Goal: Transaction & Acquisition: Purchase product/service

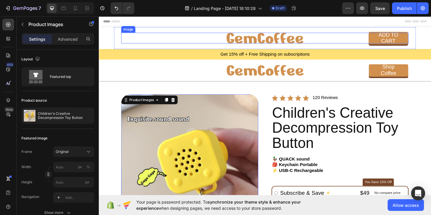
click at [275, 39] on img at bounding box center [274, 39] width 81 height 11
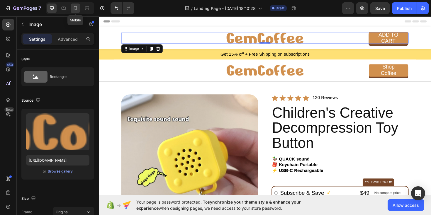
click at [72, 9] on div at bounding box center [75, 8] width 9 height 9
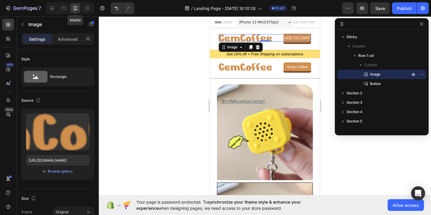
click at [74, 9] on icon at bounding box center [75, 8] width 6 height 6
click at [421, 25] on icon "button" at bounding box center [421, 24] width 5 height 5
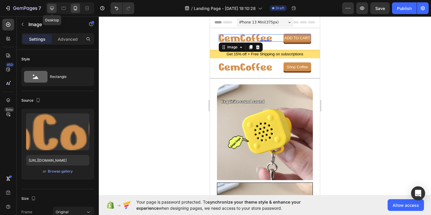
click at [54, 9] on icon at bounding box center [52, 8] width 6 height 6
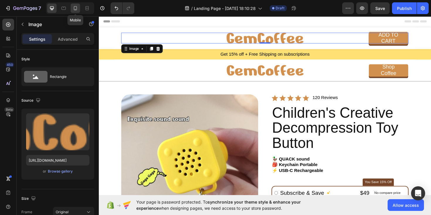
click at [73, 10] on icon at bounding box center [75, 8] width 6 height 6
type input "182"
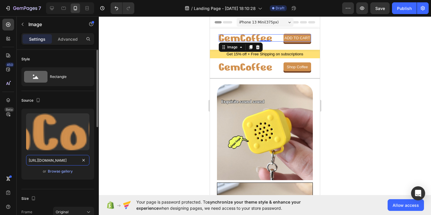
click at [44, 163] on input "[URL][DOMAIN_NAME]" at bounding box center [57, 160] width 63 height 11
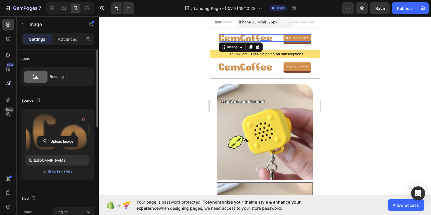
click at [50, 128] on label at bounding box center [57, 131] width 63 height 37
click at [50, 137] on input "file" at bounding box center [58, 142] width 40 height 10
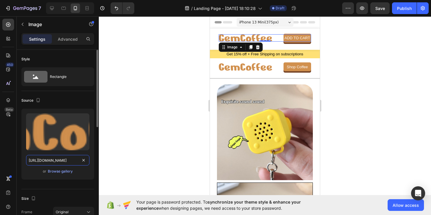
click at [52, 162] on input "[URL][DOMAIN_NAME]" at bounding box center [57, 160] width 63 height 11
click at [55, 172] on div "Browse gallery" at bounding box center [60, 171] width 25 height 5
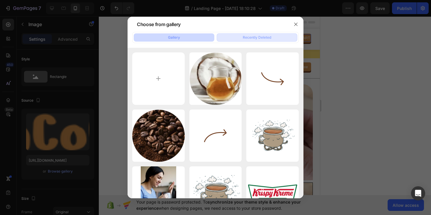
click at [260, 38] on div "Recently Deleted" at bounding box center [257, 37] width 28 height 5
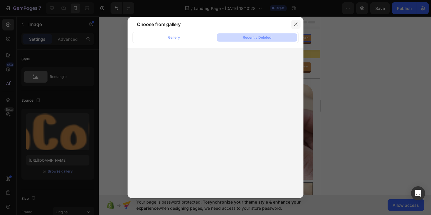
click at [293, 26] on button "button" at bounding box center [295, 24] width 9 height 9
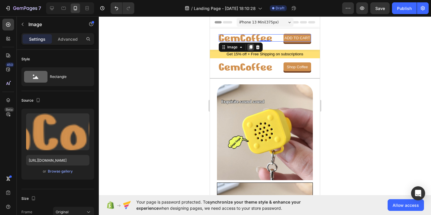
click at [251, 47] on icon at bounding box center [250, 47] width 3 height 4
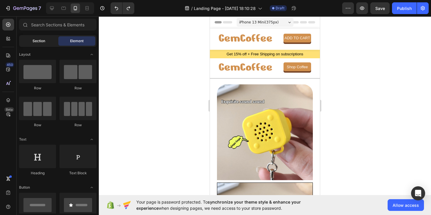
click at [40, 42] on span "Section" at bounding box center [39, 40] width 13 height 5
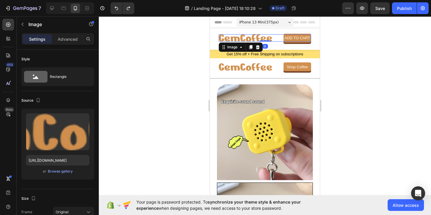
click at [241, 35] on img at bounding box center [245, 37] width 53 height 7
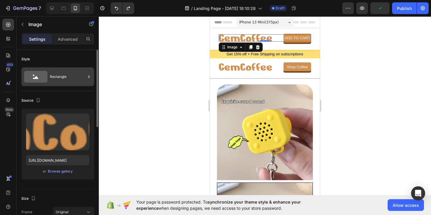
click at [65, 70] on div "Rectangle" at bounding box center [68, 76] width 36 height 13
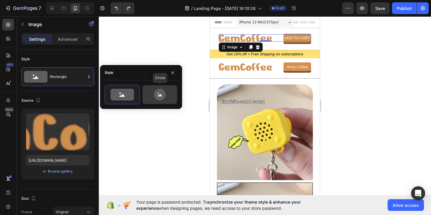
click at [161, 93] on icon at bounding box center [160, 95] width 12 height 12
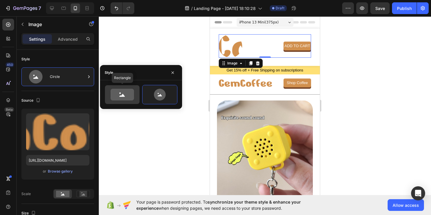
click at [121, 93] on icon at bounding box center [121, 95] width 23 height 12
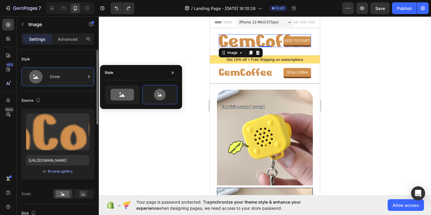
type input "182"
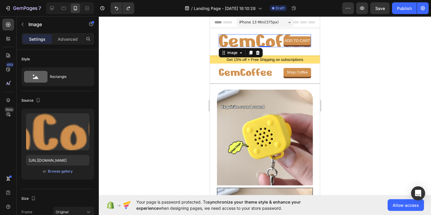
click at [135, 134] on div at bounding box center [265, 115] width 332 height 199
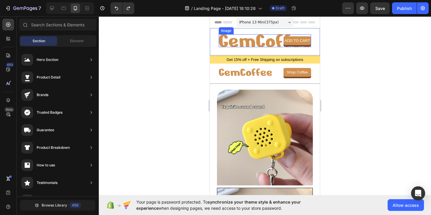
click at [234, 45] on img at bounding box center [265, 40] width 92 height 13
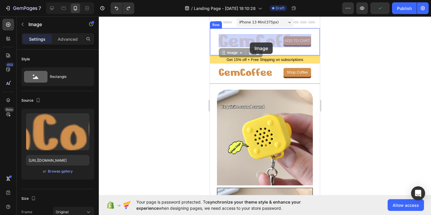
drag, startPoint x: 276, startPoint y: 41, endPoint x: 258, endPoint y: 42, distance: 18.0
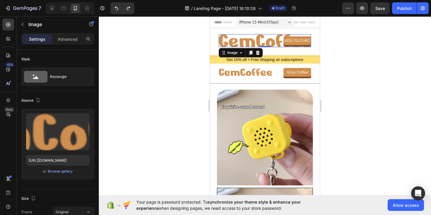
click at [186, 63] on div at bounding box center [265, 115] width 332 height 199
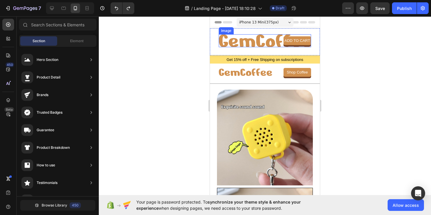
click at [249, 41] on img at bounding box center [265, 40] width 92 height 13
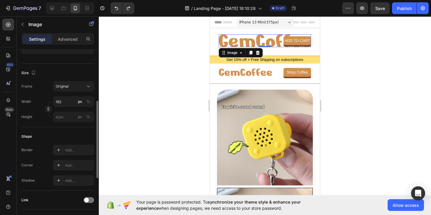
scroll to position [120, 0]
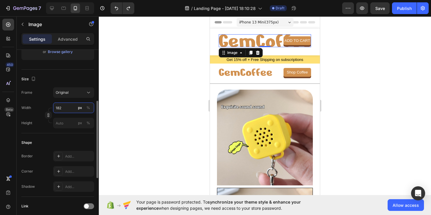
click at [72, 108] on input "182" at bounding box center [73, 108] width 41 height 11
click at [65, 120] on p "Full 100%" at bounding box center [72, 121] width 34 height 5
type input "100"
click at [192, 121] on div at bounding box center [265, 115] width 332 height 199
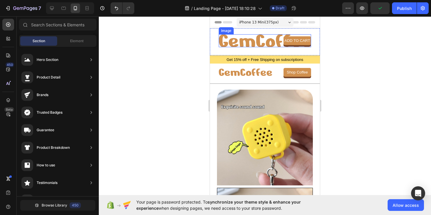
click at [252, 43] on img at bounding box center [265, 40] width 92 height 13
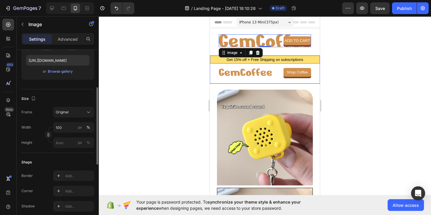
scroll to position [100, 0]
click at [69, 112] on div "Original" at bounding box center [70, 111] width 29 height 5
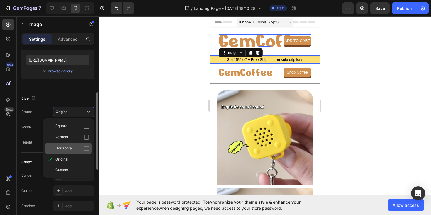
click at [66, 144] on div "Horizontal" at bounding box center [68, 148] width 47 height 11
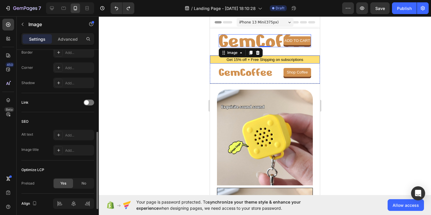
scroll to position [245, 0]
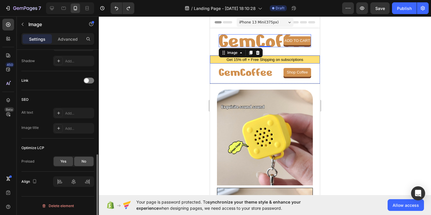
click at [81, 161] on span "No" at bounding box center [83, 161] width 5 height 5
click at [61, 162] on span "Yes" at bounding box center [63, 161] width 6 height 5
click at [35, 182] on icon "button" at bounding box center [35, 181] width 6 height 6
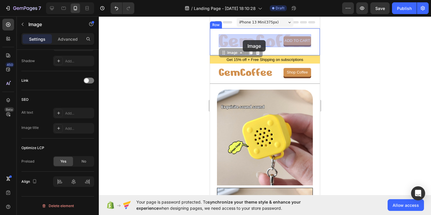
drag, startPoint x: 276, startPoint y: 39, endPoint x: 253, endPoint y: 42, distance: 23.2
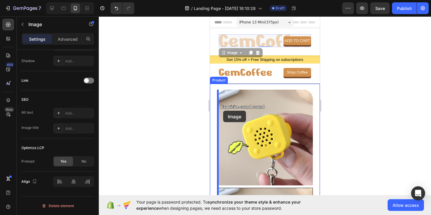
drag, startPoint x: 255, startPoint y: 37, endPoint x: 223, endPoint y: 111, distance: 80.2
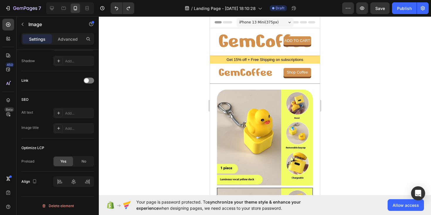
click at [267, 42] on img at bounding box center [265, 40] width 92 height 13
click at [241, 54] on icon at bounding box center [241, 52] width 5 height 5
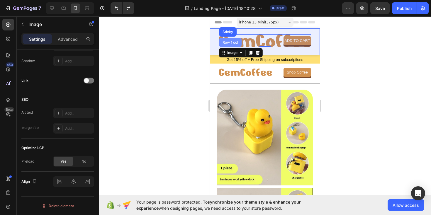
click at [227, 43] on div "Row 1 col" at bounding box center [230, 43] width 18 height 4
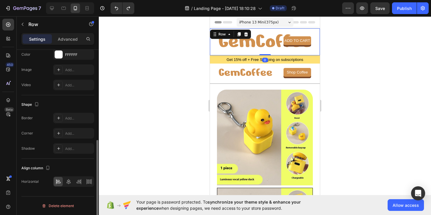
scroll to position [0, 0]
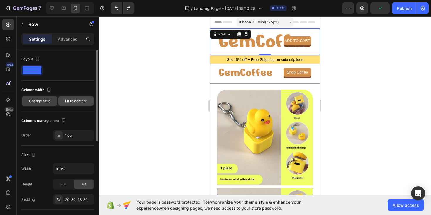
click at [78, 102] on span "Fit to content" at bounding box center [76, 100] width 22 height 5
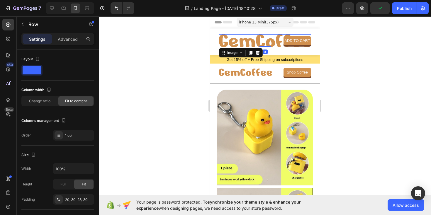
click at [264, 39] on img at bounding box center [265, 40] width 92 height 13
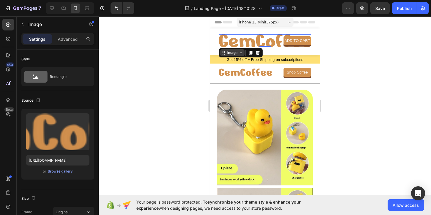
click at [225, 54] on icon at bounding box center [223, 52] width 5 height 5
click at [161, 56] on div at bounding box center [265, 115] width 332 height 199
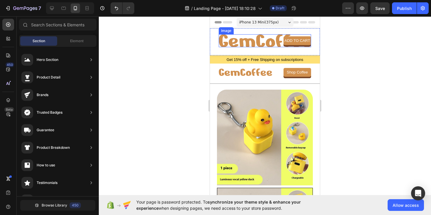
click at [239, 39] on img at bounding box center [265, 40] width 92 height 13
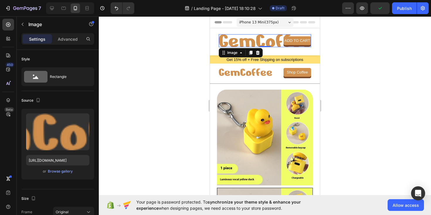
click at [257, 44] on img at bounding box center [265, 40] width 92 height 13
click at [72, 39] on p "Advanced" at bounding box center [68, 39] width 20 height 6
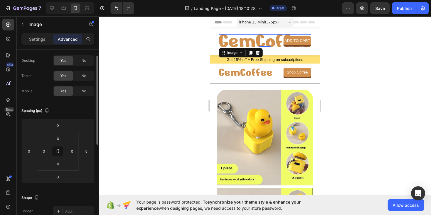
scroll to position [21, 0]
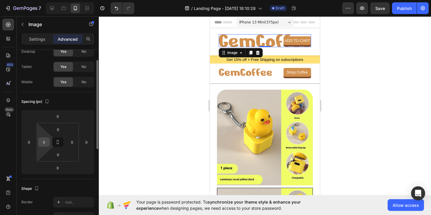
click at [41, 145] on input "0" at bounding box center [44, 142] width 9 height 9
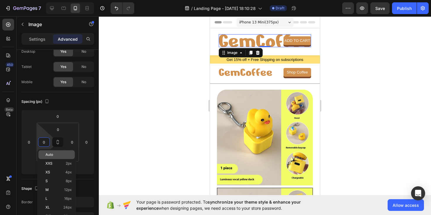
click at [49, 156] on span "Auto" at bounding box center [49, 155] width 8 height 4
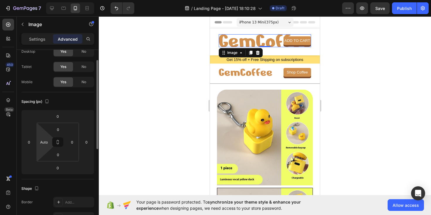
type input "0"
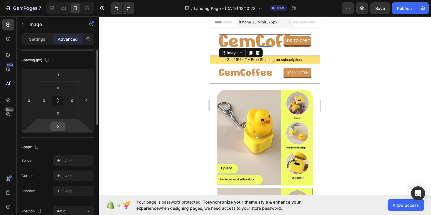
scroll to position [95, 0]
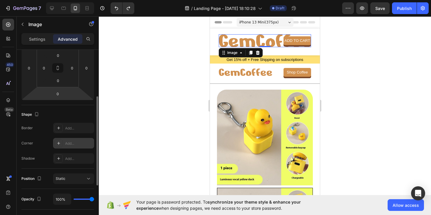
click at [72, 146] on div "Add..." at bounding box center [73, 143] width 41 height 11
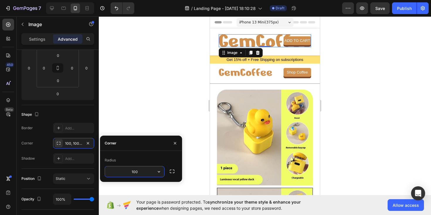
type input "1001"
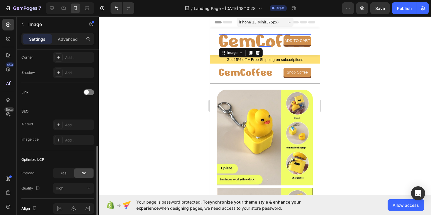
scroll to position [261, 0]
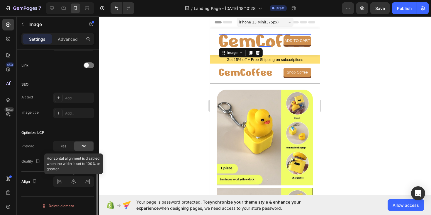
click at [60, 183] on div at bounding box center [73, 181] width 41 height 11
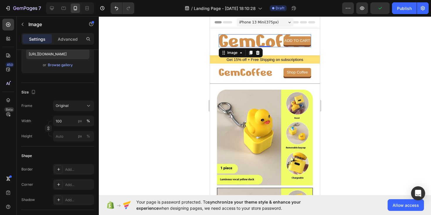
scroll to position [0, 0]
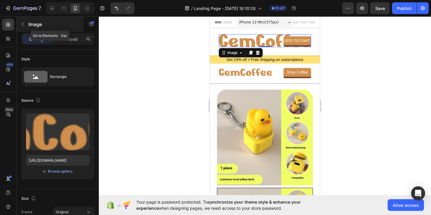
click at [25, 26] on button "button" at bounding box center [22, 24] width 9 height 9
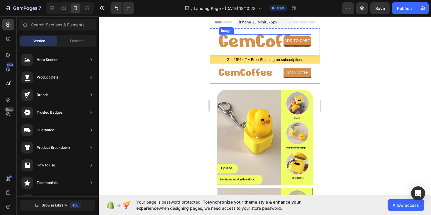
click at [250, 40] on img at bounding box center [265, 40] width 92 height 13
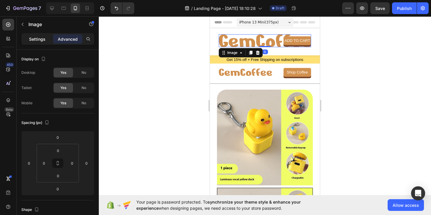
click at [44, 40] on p "Settings" at bounding box center [37, 39] width 16 height 6
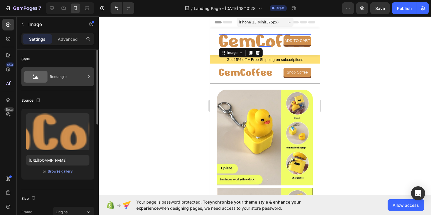
click at [65, 79] on div "Rectangle" at bounding box center [68, 76] width 36 height 13
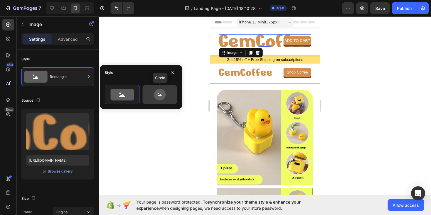
click at [164, 94] on icon at bounding box center [160, 95] width 12 height 12
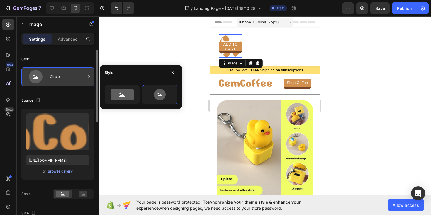
click at [73, 73] on div "Circle" at bounding box center [68, 76] width 36 height 13
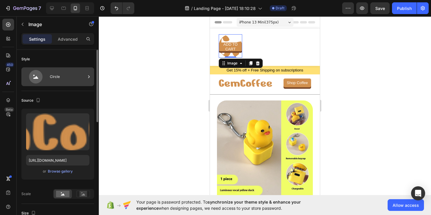
click at [75, 73] on div "Circle" at bounding box center [68, 76] width 36 height 13
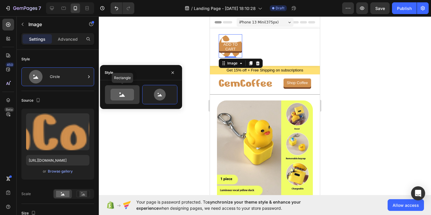
click at [120, 92] on icon at bounding box center [121, 95] width 23 height 12
type input "100"
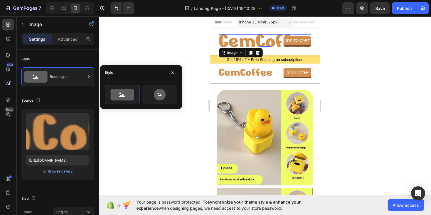
click at [264, 41] on img at bounding box center [265, 40] width 92 height 13
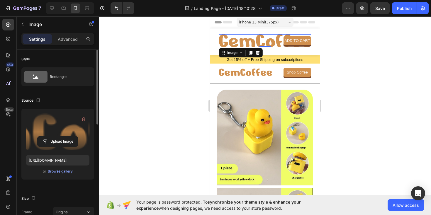
click at [67, 128] on label at bounding box center [57, 131] width 63 height 37
click at [67, 137] on input "file" at bounding box center [58, 142] width 40 height 10
click at [53, 138] on input "file" at bounding box center [58, 142] width 40 height 10
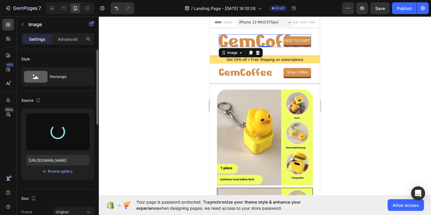
type input "[URL][DOMAIN_NAME]"
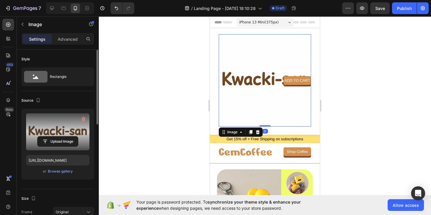
drag, startPoint x: 265, startPoint y: 125, endPoint x: 268, endPoint y: 81, distance: 44.6
click at [268, 81] on div "Image 0" at bounding box center [265, 80] width 92 height 92
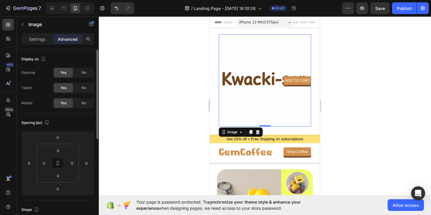
click at [257, 35] on img at bounding box center [265, 80] width 92 height 92
click at [180, 84] on div at bounding box center [265, 115] width 332 height 199
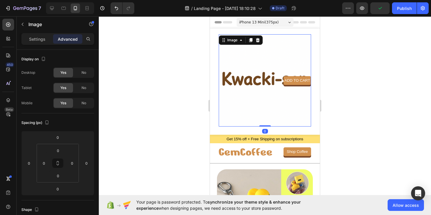
click at [254, 84] on img at bounding box center [265, 80] width 92 height 92
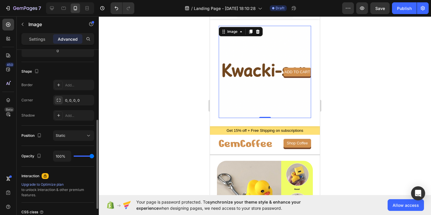
scroll to position [142, 0]
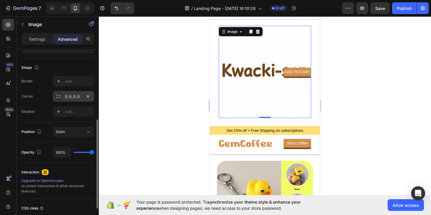
click at [72, 96] on div "0, 0, 0, 0" at bounding box center [73, 96] width 17 height 5
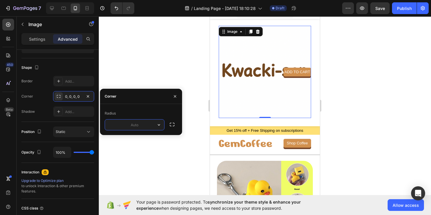
click at [118, 126] on input "text" at bounding box center [134, 125] width 59 height 11
click at [172, 123] on icon "button" at bounding box center [172, 125] width 6 height 6
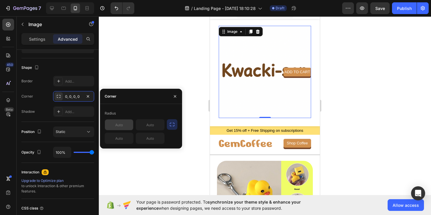
click at [113, 124] on input "text" at bounding box center [119, 125] width 28 height 11
type input "1"
click at [174, 94] on icon "button" at bounding box center [175, 96] width 5 height 5
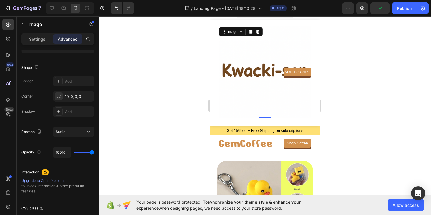
scroll to position [0, 0]
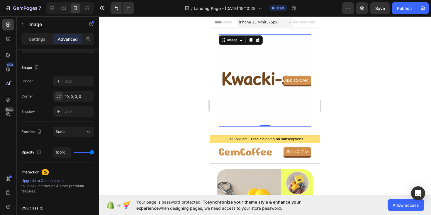
click at [242, 80] on img at bounding box center [265, 80] width 92 height 92
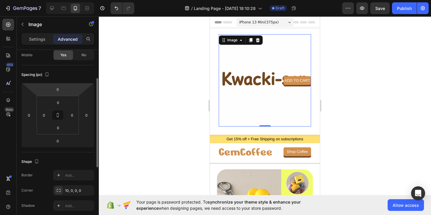
scroll to position [45, 0]
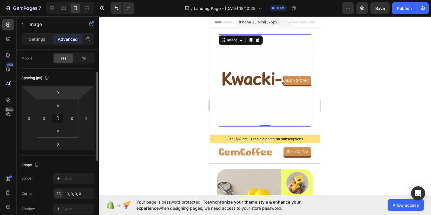
click at [45, 0] on html "7 / Landing Page - [DATE] 18:10:28 Draft Preview Save Publish 450 Beta Sections…" at bounding box center [215, 0] width 431 height 0
click at [57, 121] on button at bounding box center [57, 118] width 11 height 9
click at [57, 117] on icon at bounding box center [57, 118] width 5 height 5
click at [83, 58] on span "No" at bounding box center [83, 58] width 5 height 5
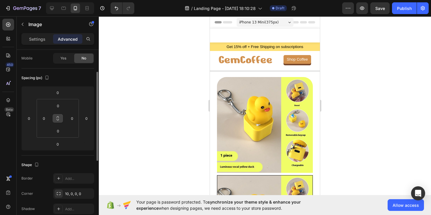
click at [84, 60] on span "No" at bounding box center [83, 58] width 5 height 5
click at [64, 60] on span "Yes" at bounding box center [63, 58] width 6 height 5
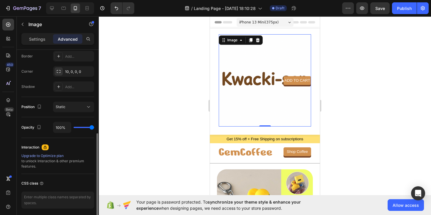
scroll to position [165, 0]
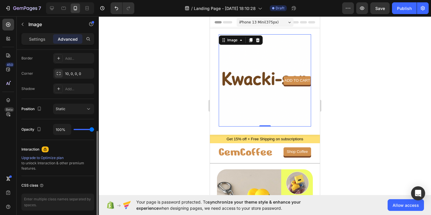
type input "79%"
type input "79"
type input "64%"
type input "64"
type input "48%"
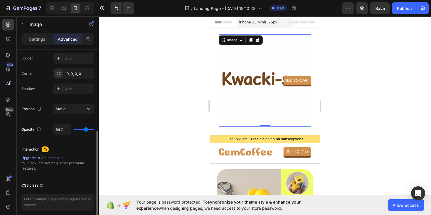
type input "48"
type input "35%"
type input "35"
type input "23%"
type input "23"
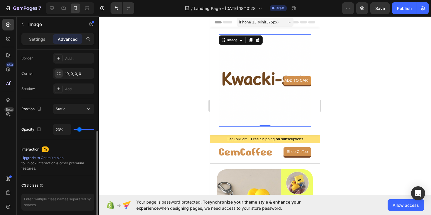
type input "13%"
type input "13"
type input "3%"
type input "3"
type input "0%"
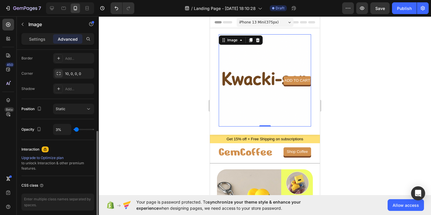
type input "0"
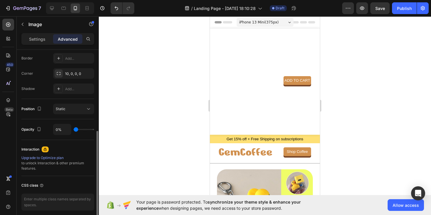
type input "10%"
type input "10"
type input "17%"
type input "17"
type input "20%"
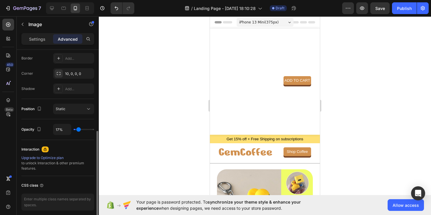
type input "20"
type input "22%"
type input "22"
type input "23%"
type input "23"
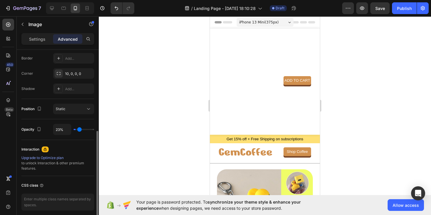
type input "24%"
type input "24"
type input "25%"
type input "25"
type input "26%"
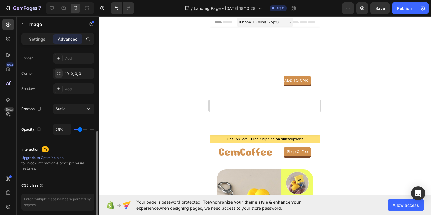
type input "26"
type input "29%"
type input "29"
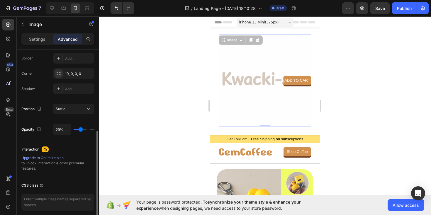
type input "31%"
type input "31"
type input "34%"
type input "34"
type input "39%"
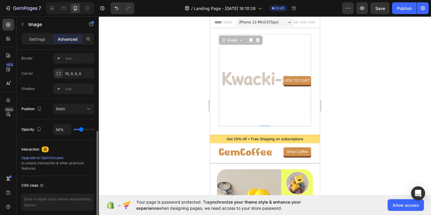
type input "39"
type input "45%"
type input "45"
type input "51%"
type input "51"
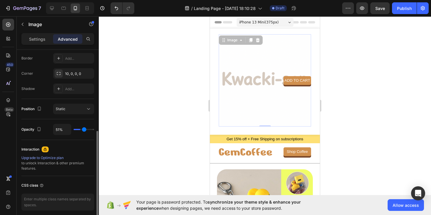
type input "58%"
type input "58"
type input "63%"
type input "63"
type input "68%"
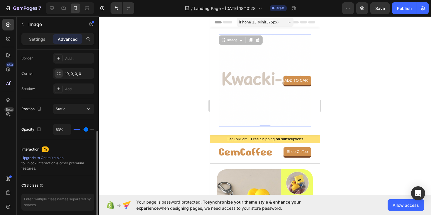
type input "68"
type input "72%"
type input "72"
type input "75%"
type input "75"
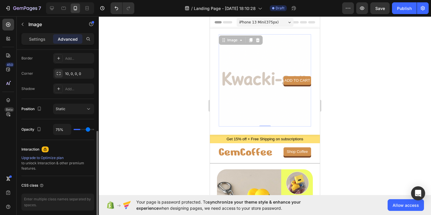
type input "76%"
type input "76"
type input "77%"
type input "77"
type input "78%"
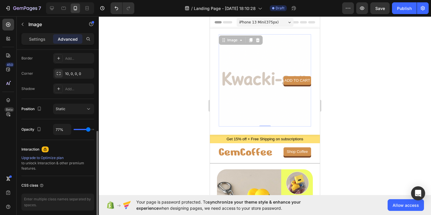
type input "78"
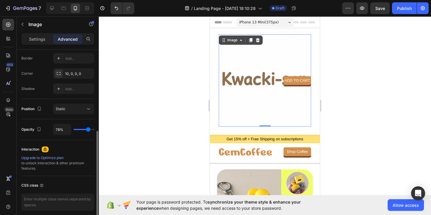
type input "79%"
type input "79"
type input "80%"
type input "80"
type input "83%"
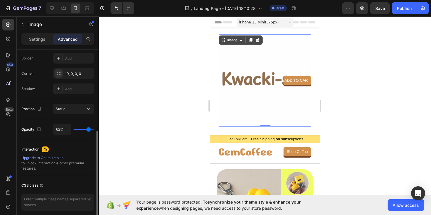
type input "83"
type input "87%"
type input "87"
type input "93%"
type input "93"
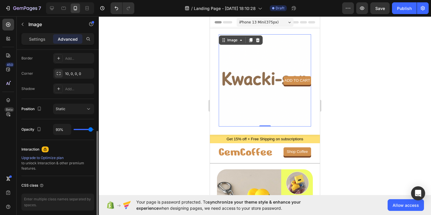
type input "100%"
type input "100"
drag, startPoint x: 91, startPoint y: 130, endPoint x: 99, endPoint y: 134, distance: 8.8
click at [94, 130] on input "range" at bounding box center [84, 129] width 21 height 1
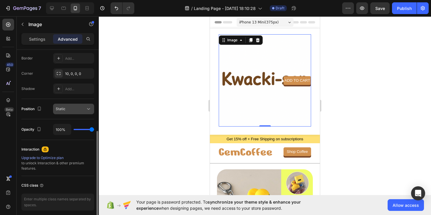
click at [63, 108] on span "Static" at bounding box center [61, 109] width 10 height 4
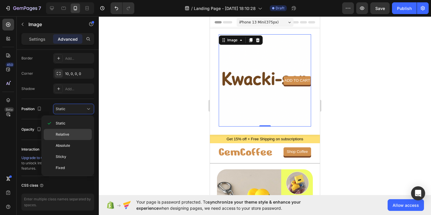
click at [63, 137] on span "Relative" at bounding box center [62, 134] width 13 height 5
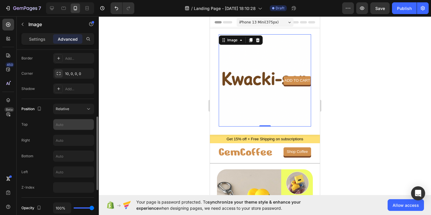
click at [67, 123] on input "text" at bounding box center [73, 124] width 40 height 11
type input "10"
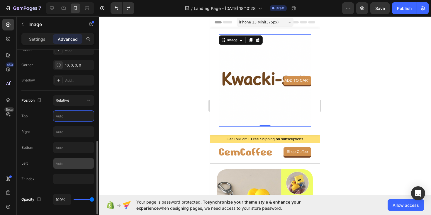
scroll to position [159, 0]
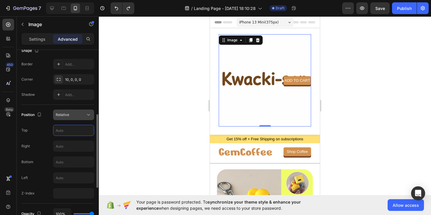
click at [74, 119] on button "Relative" at bounding box center [73, 115] width 41 height 11
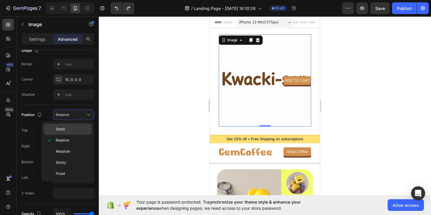
click at [74, 129] on p "Static" at bounding box center [72, 129] width 33 height 5
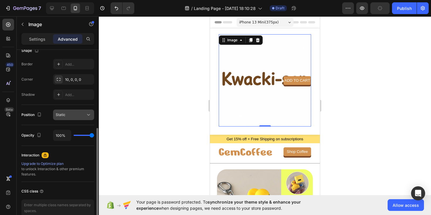
click at [74, 115] on div "Static" at bounding box center [71, 114] width 30 height 5
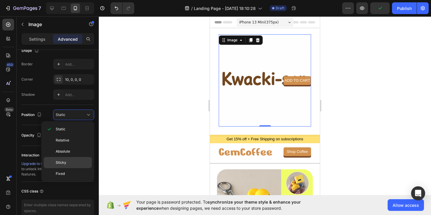
click at [71, 168] on div "Sticky" at bounding box center [68, 173] width 48 height 11
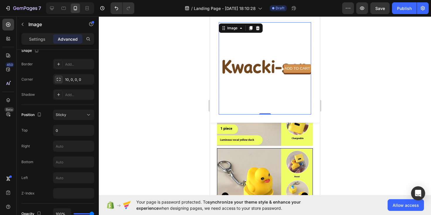
scroll to position [0, 0]
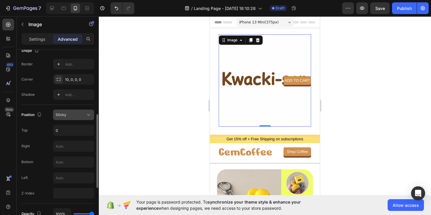
click at [74, 115] on div "Sticky" at bounding box center [71, 114] width 30 height 5
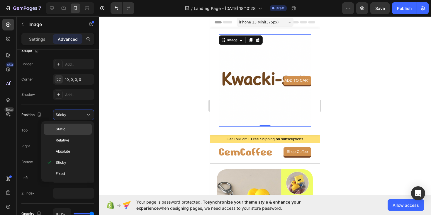
click at [65, 131] on p "Static" at bounding box center [72, 129] width 33 height 5
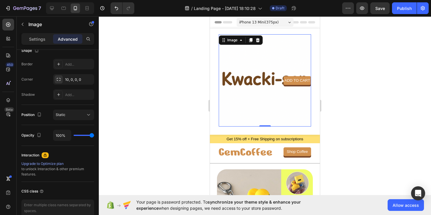
click at [285, 22] on div "iPhone 13 Mini ( 375 px)" at bounding box center [265, 22] width 57 height 9
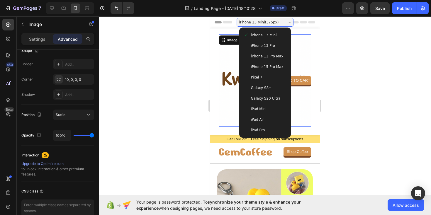
click at [285, 22] on div "iPhone 13 Mini ( 375 px)" at bounding box center [265, 22] width 57 height 9
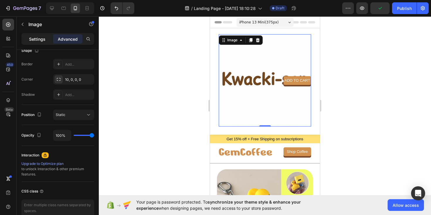
click at [39, 42] on div "Settings" at bounding box center [37, 38] width 29 height 9
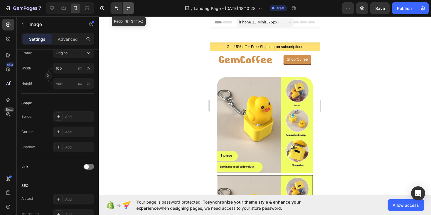
click at [132, 11] on button "Undo/Redo" at bounding box center [129, 8] width 12 height 12
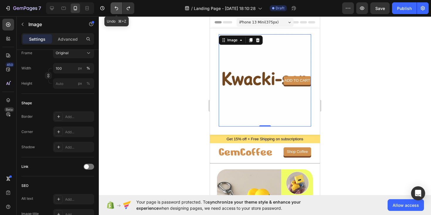
click at [121, 8] on button "Undo/Redo" at bounding box center [116, 8] width 12 height 12
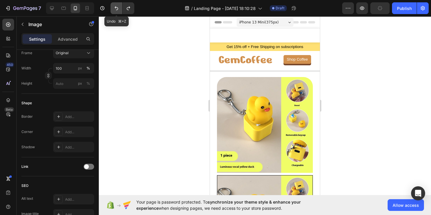
click at [119, 11] on button "Undo/Redo" at bounding box center [116, 8] width 12 height 12
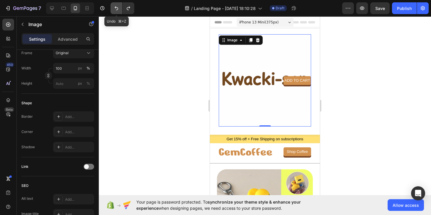
click at [119, 11] on button "Undo/Redo" at bounding box center [116, 8] width 12 height 12
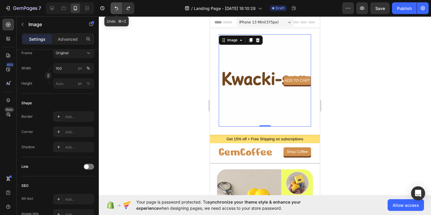
click at [119, 11] on button "Undo/Redo" at bounding box center [116, 8] width 12 height 12
type input "[URL][DOMAIN_NAME]"
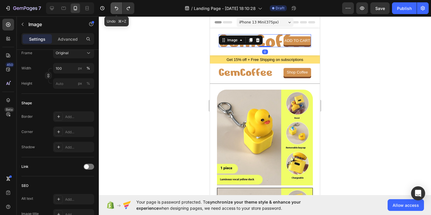
click at [119, 11] on button "Undo/Redo" at bounding box center [116, 8] width 12 height 12
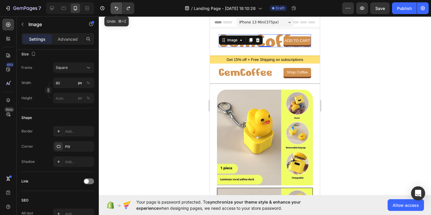
click at [117, 11] on button "Undo/Redo" at bounding box center [116, 8] width 12 height 12
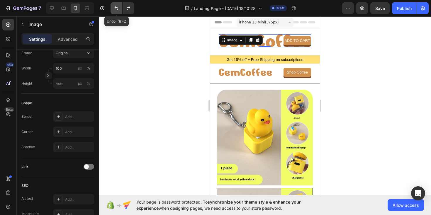
click at [117, 11] on button "Undo/Redo" at bounding box center [116, 8] width 12 height 12
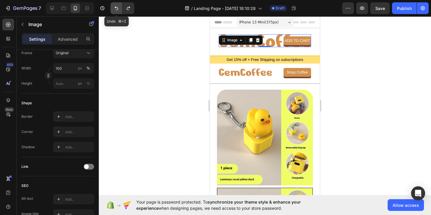
click at [117, 11] on button "Undo/Redo" at bounding box center [116, 8] width 12 height 12
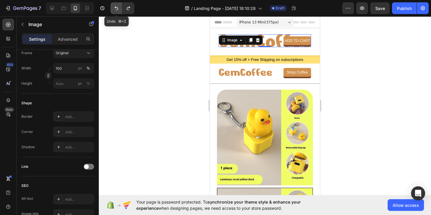
click at [117, 11] on button "Undo/Redo" at bounding box center [116, 8] width 12 height 12
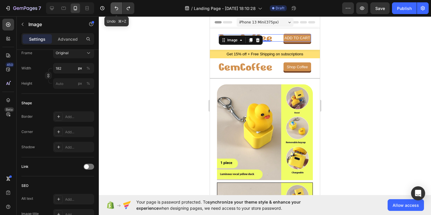
click at [117, 11] on button "Undo/Redo" at bounding box center [116, 8] width 12 height 12
click at [126, 10] on icon "Undo/Redo" at bounding box center [128, 8] width 6 height 6
click at [125, 11] on button "Undo/Redo" at bounding box center [129, 8] width 12 height 12
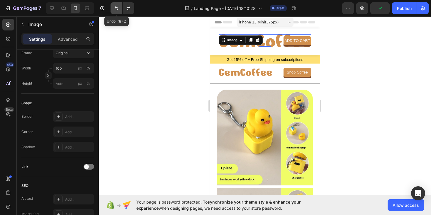
click at [117, 12] on button "Undo/Redo" at bounding box center [116, 8] width 12 height 12
type input "182"
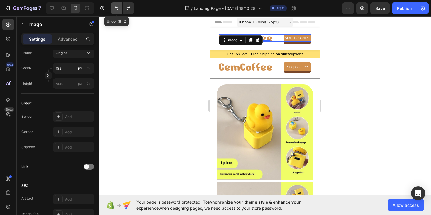
click at [117, 12] on button "Undo/Redo" at bounding box center [116, 8] width 12 height 12
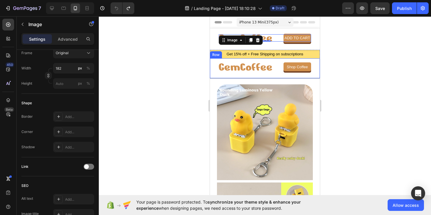
click at [195, 68] on div at bounding box center [265, 115] width 332 height 199
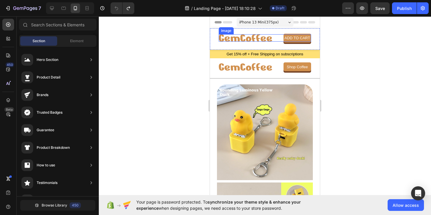
click at [239, 38] on img at bounding box center [245, 37] width 53 height 7
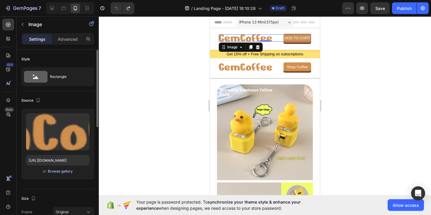
click at [62, 172] on div "Browse gallery" at bounding box center [60, 171] width 25 height 5
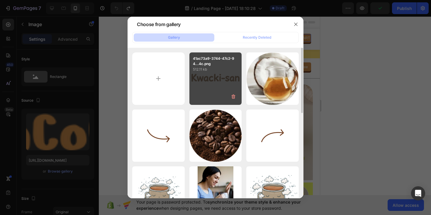
click at [206, 79] on div "41ac73a9-3744-47c2-94...4c.png 512.11 kb" at bounding box center [215, 78] width 52 height 52
type input "[URL][DOMAIN_NAME]"
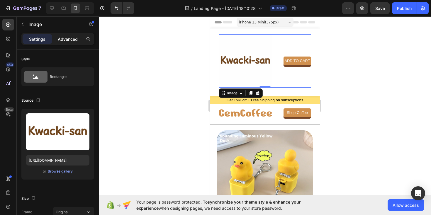
click at [69, 37] on p "Advanced" at bounding box center [68, 39] width 20 height 6
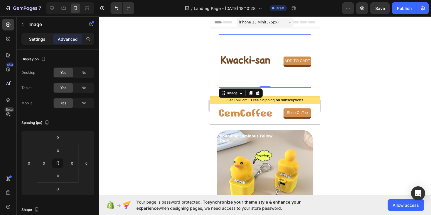
click at [31, 40] on p "Settings" at bounding box center [37, 39] width 16 height 6
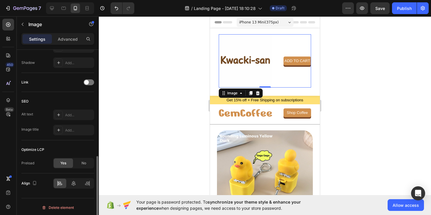
scroll to position [245, 0]
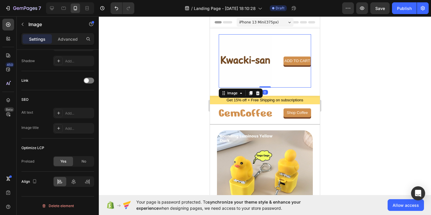
drag, startPoint x: 266, startPoint y: 87, endPoint x: 266, endPoint y: 69, distance: 18.2
click at [266, 69] on div "Image 0" at bounding box center [265, 60] width 92 height 53
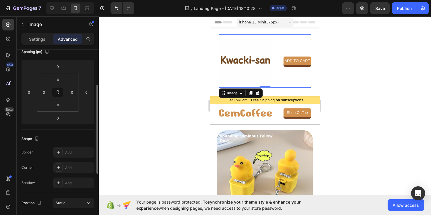
scroll to position [67, 0]
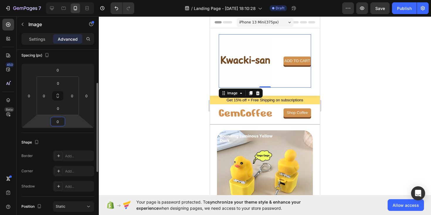
click at [58, 122] on input "0" at bounding box center [58, 121] width 12 height 9
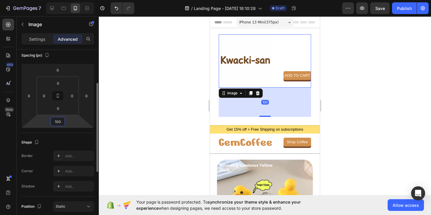
type input "0"
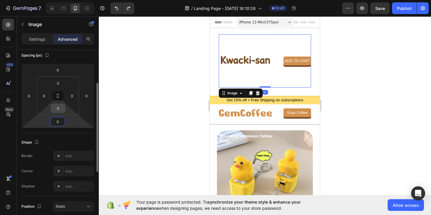
click at [58, 108] on input "0" at bounding box center [58, 108] width 12 height 9
type input "0"
click at [57, 97] on icon at bounding box center [57, 95] width 5 height 5
click at [60, 97] on button at bounding box center [57, 95] width 11 height 9
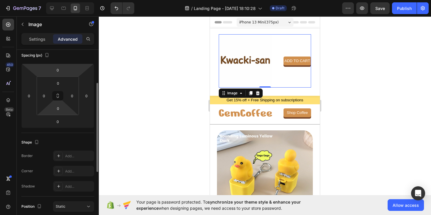
click at [50, 0] on html "7 / Landing Page - [DATE] 18:10:28 Draft Preview Save Publish 450 Beta Sections…" at bounding box center [215, 0] width 431 height 0
type input "0"
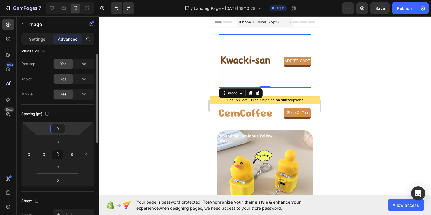
scroll to position [0, 0]
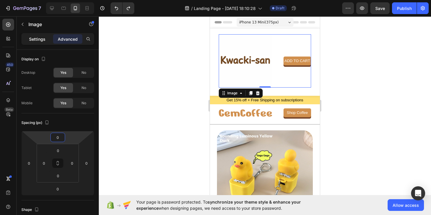
click at [36, 38] on p "Settings" at bounding box center [37, 39] width 16 height 6
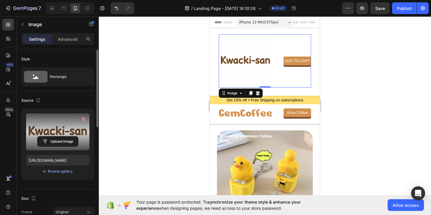
click at [53, 130] on label at bounding box center [57, 131] width 63 height 37
click at [53, 137] on input "file" at bounding box center [58, 142] width 40 height 10
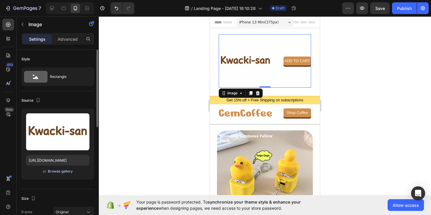
click at [62, 174] on div "Browse gallery" at bounding box center [60, 171] width 25 height 5
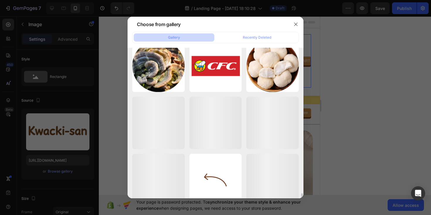
scroll to position [368, 0]
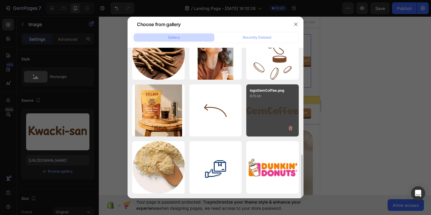
click at [267, 106] on div "logoGemCoffee.png 8.15 kb" at bounding box center [272, 110] width 52 height 52
type input "[URL][DOMAIN_NAME]"
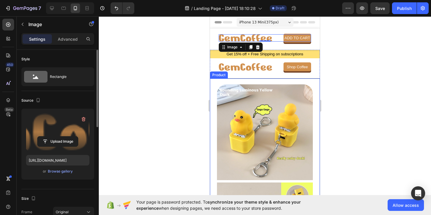
click at [70, 127] on label at bounding box center [57, 131] width 63 height 37
click at [70, 137] on input "file" at bounding box center [58, 142] width 40 height 10
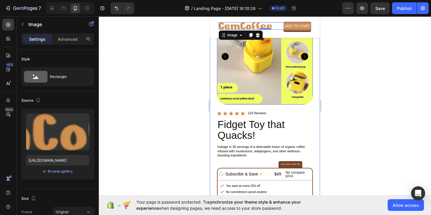
scroll to position [223, 0]
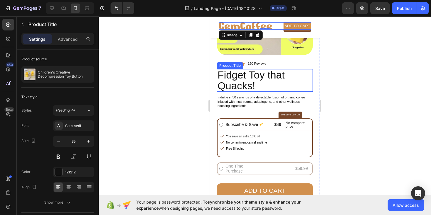
click at [242, 81] on h2 "Fidget Toy that Quacks!" at bounding box center [265, 80] width 96 height 23
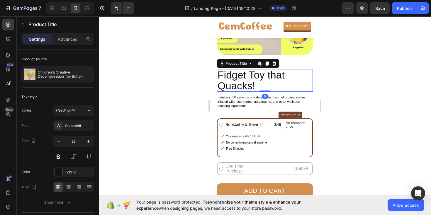
click at [242, 81] on h2 "Fidget Toy that Quacks!" at bounding box center [265, 80] width 96 height 23
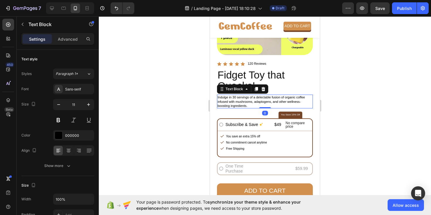
click at [229, 103] on p "Indulge in 30 servings of a delectable fusion of organic coffee infused with mu…" at bounding box center [264, 101] width 95 height 13
click at [50, 8] on icon at bounding box center [52, 8] width 4 height 4
type input "16"
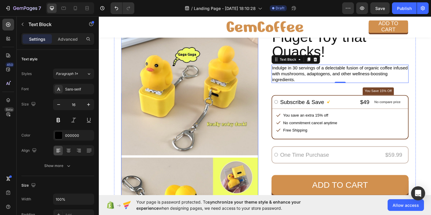
scroll to position [30, 0]
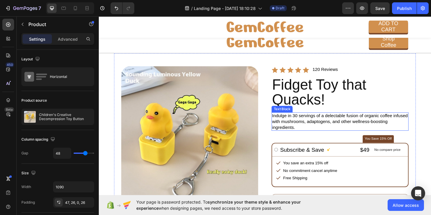
click at [299, 129] on p "Indulge in 30 servings of a delectable fusion of organic coffee infused with mu…" at bounding box center [354, 128] width 144 height 18
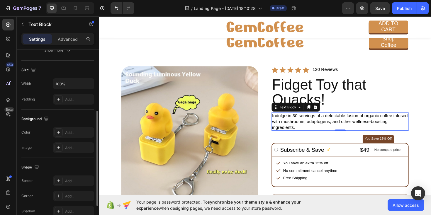
scroll to position [165, 0]
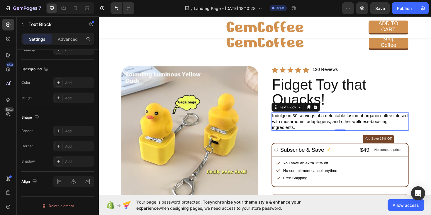
click at [309, 127] on p "Indulge in 30 servings of a delectable fusion of organic coffee infused with mu…" at bounding box center [354, 128] width 144 height 18
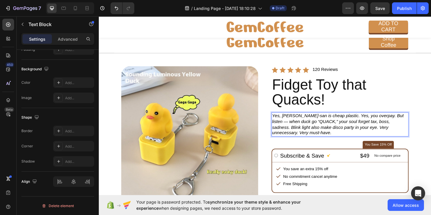
click at [354, 121] on icon "Yes, [PERSON_NAME]-san is cheap plastic. Yes, you overpay. But listen — when du…" at bounding box center [351, 130] width 139 height 23
click at [357, 122] on icon "✅Yes, Kwacki-san is cheap plastic. Yes, you overpay. But listen — when duck go …" at bounding box center [352, 130] width 140 height 23
click at [326, 127] on icon "✅ Yes, you overpay. But listen — when duck go “QUACK,” your soul forget tax, bo…" at bounding box center [354, 133] width 144 height 17
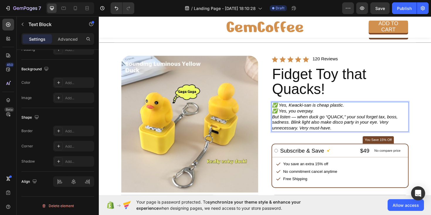
scroll to position [41, 0]
click at [402, 24] on p "ADD TO CART" at bounding box center [406, 27] width 28 height 13
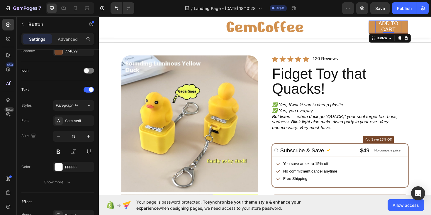
scroll to position [0, 0]
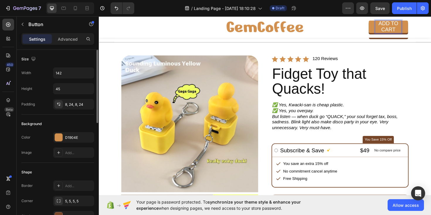
click at [402, 24] on p "ADD TO CART" at bounding box center [406, 27] width 28 height 13
click at [64, 7] on icon at bounding box center [64, 8] width 6 height 6
type input "16"
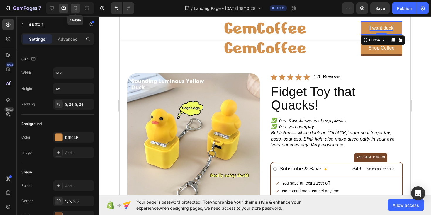
click at [75, 9] on icon at bounding box center [75, 8] width 3 height 4
type input "30"
type input "94"
type input "13"
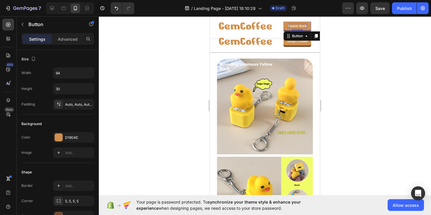
scroll to position [10, 0]
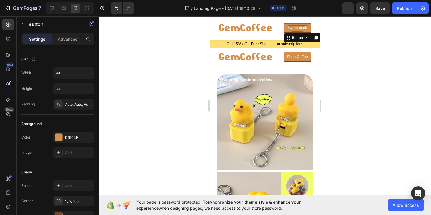
click at [193, 69] on div at bounding box center [265, 115] width 332 height 199
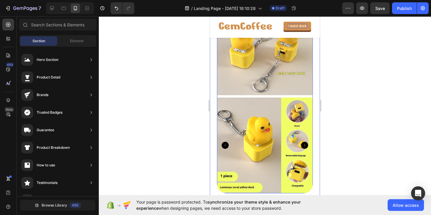
scroll to position [106, 0]
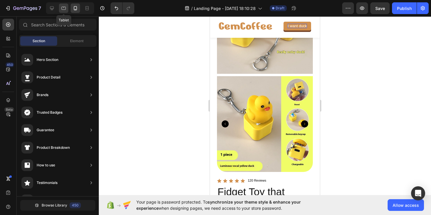
click at [63, 11] on icon at bounding box center [64, 8] width 6 height 6
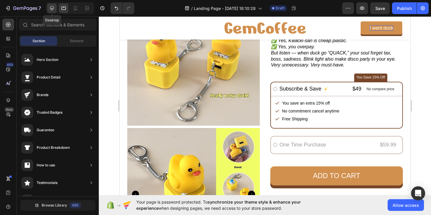
click at [52, 8] on icon at bounding box center [52, 8] width 4 height 4
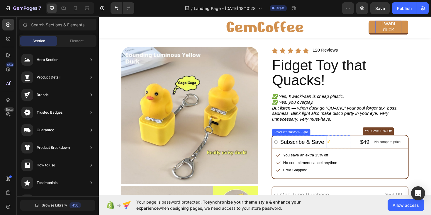
scroll to position [55, 0]
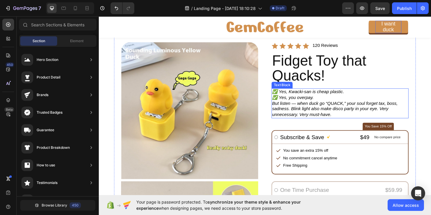
click at [329, 101] on p "✅ Yes, you overpay." at bounding box center [354, 102] width 144 height 6
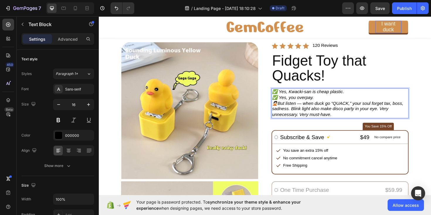
click at [366, 108] on icon "🙅🏻But listen — when duck go “QUACK,” your soul forget tax, boss, sadness. Blink…" at bounding box center [351, 114] width 139 height 17
click at [385, 109] on icon "🙅🏻But listen — when duck go “QUACK,” your soul forget tax, boss, sadness. Blink…" at bounding box center [351, 114] width 139 height 17
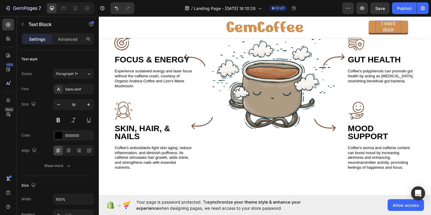
scroll to position [732, 0]
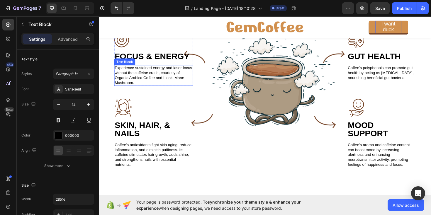
click at [141, 89] on p "Experience sustained energy and laser focus without the caffeine crash, courtes…" at bounding box center [156, 79] width 82 height 21
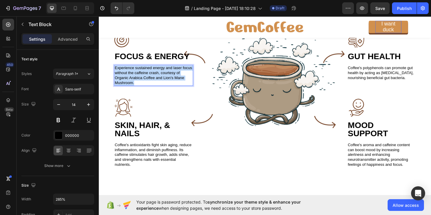
click at [141, 89] on p "Experience sustained energy and laser focus without the caffeine crash, courtes…" at bounding box center [156, 79] width 82 height 21
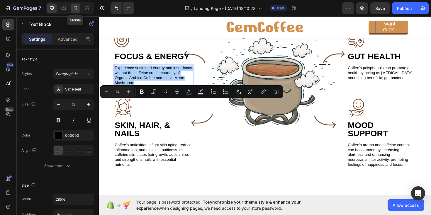
click at [74, 10] on icon at bounding box center [75, 8] width 6 height 6
type input "9"
type input "1280"
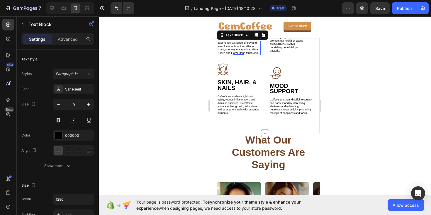
scroll to position [801, 0]
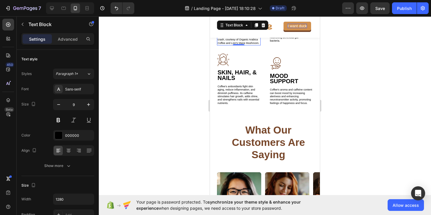
click at [191, 107] on div at bounding box center [265, 115] width 332 height 199
click at [225, 45] on p "Experience sustained energy and laser focus without the caffeine crash, courtes…" at bounding box center [238, 37] width 42 height 13
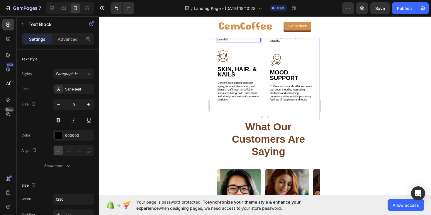
click at [175, 107] on div at bounding box center [265, 115] width 332 height 199
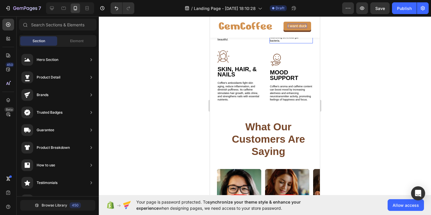
click at [279, 43] on p "Coffee's polyphenols can promote gut health by acting as [MEDICAL_DATA], nouris…" at bounding box center [288, 34] width 37 height 17
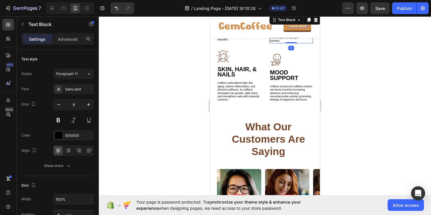
click at [279, 43] on p "Coffee's polyphenols can promote gut health by acting as [MEDICAL_DATA], nouris…" at bounding box center [288, 34] width 37 height 17
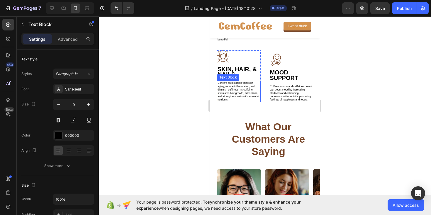
click at [234, 102] on p "Coffee's antioxidants fight skin aging, reduce inflammation, and diminish puffi…" at bounding box center [238, 91] width 42 height 20
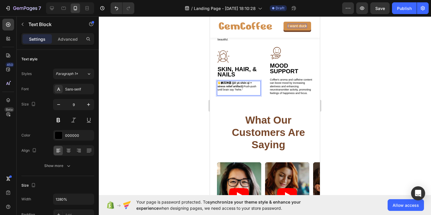
click at [173, 85] on div at bounding box center [265, 115] width 332 height 199
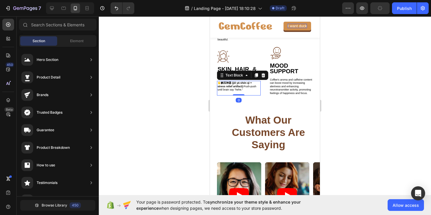
click at [232, 91] on p "🖐 解压神器 (jiě yā shén qì = stress relief artifact): Push-push until brain say “he…" at bounding box center [238, 86] width 42 height 10
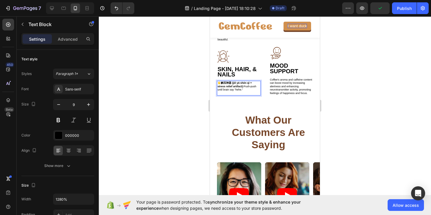
click at [232, 91] on p "🖐 解压神器 (jiě yā shén qì = stress relief artifact): Push-push until brain say “he…" at bounding box center [238, 86] width 42 height 10
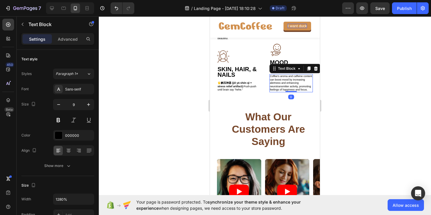
click at [288, 91] on p "Coffee's aroma and caffeine content can boost mood by increasing alertness and …" at bounding box center [291, 83] width 42 height 17
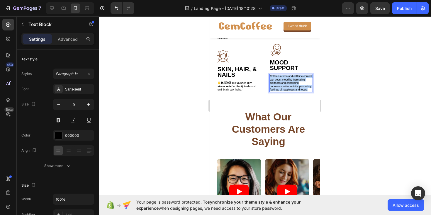
click at [288, 91] on p "Coffee's aroma and caffeine content can boost mood by increasing alertness and …" at bounding box center [291, 83] width 42 height 17
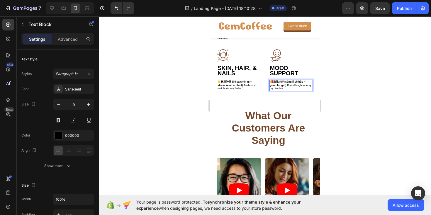
scroll to position [807, 0]
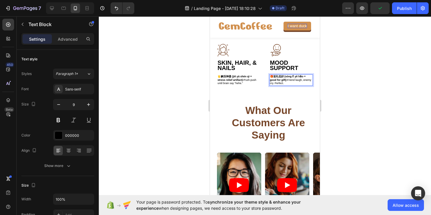
click at [356, 68] on div at bounding box center [265, 115] width 332 height 199
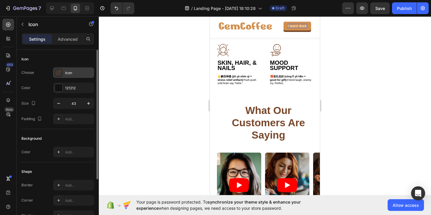
click at [63, 72] on div "Icon" at bounding box center [73, 72] width 41 height 11
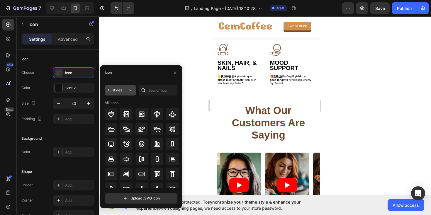
click at [123, 92] on div "All styles" at bounding box center [117, 90] width 21 height 5
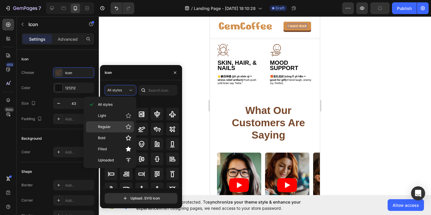
click at [108, 129] on span "Regular" at bounding box center [104, 126] width 13 height 5
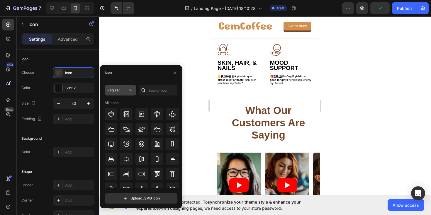
click at [118, 92] on span "Regular" at bounding box center [113, 90] width 13 height 4
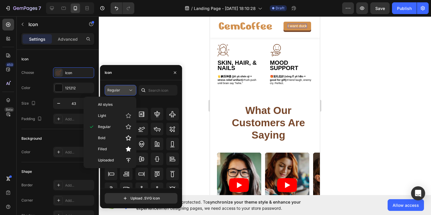
click at [115, 93] on span "Regular" at bounding box center [113, 90] width 13 height 5
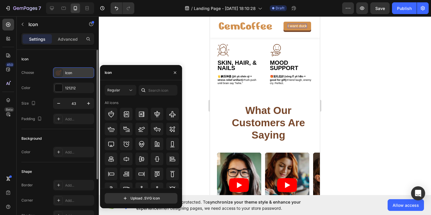
click at [57, 72] on icon at bounding box center [59, 73] width 6 height 6
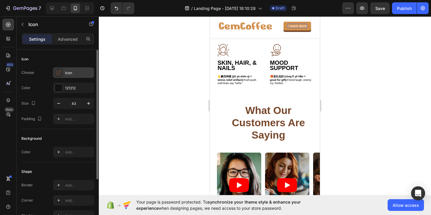
click at [57, 72] on icon at bounding box center [59, 73] width 6 height 6
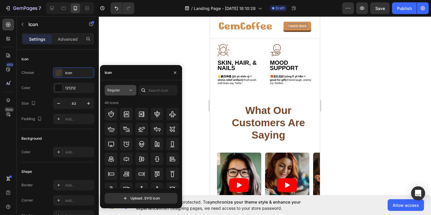
click at [131, 92] on icon at bounding box center [131, 90] width 6 height 6
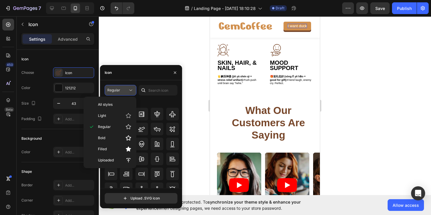
click at [131, 92] on icon at bounding box center [131, 90] width 6 height 6
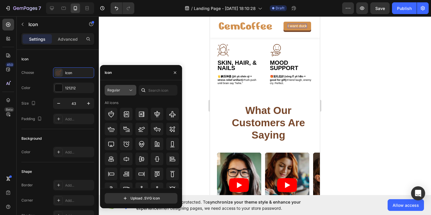
click at [131, 92] on icon at bounding box center [131, 90] width 6 height 6
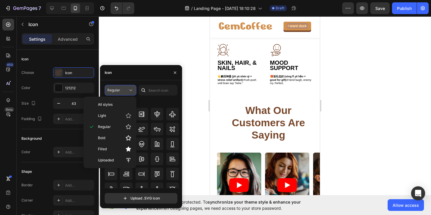
click at [131, 92] on icon at bounding box center [131, 90] width 6 height 6
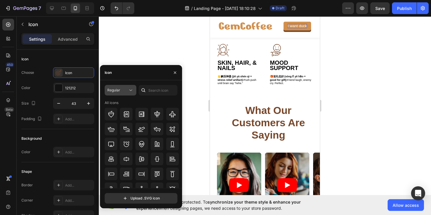
click at [131, 92] on icon at bounding box center [131, 90] width 6 height 6
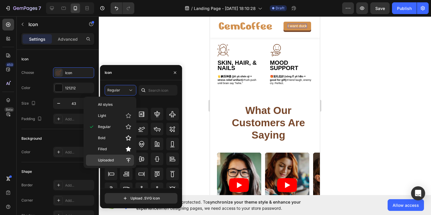
click at [121, 164] on div "Uploaded" at bounding box center [110, 160] width 48 height 11
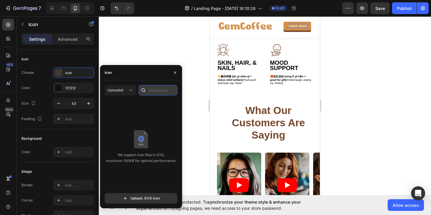
click at [154, 93] on input "text" at bounding box center [158, 90] width 39 height 11
paste input "🐤"
type input "🐤"
click at [122, 90] on span "Uploaded" at bounding box center [115, 90] width 16 height 4
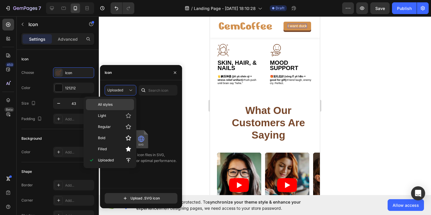
click at [110, 104] on span "All styles" at bounding box center [105, 104] width 15 height 5
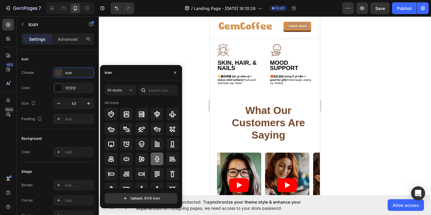
scroll to position [64, 0]
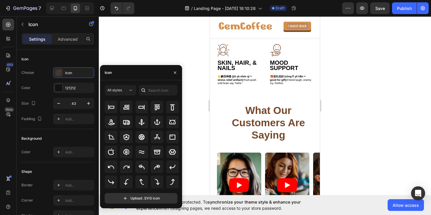
click at [160, 40] on div at bounding box center [265, 115] width 332 height 199
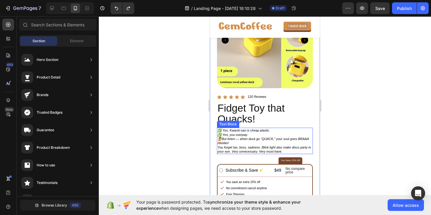
scroll to position [197, 0]
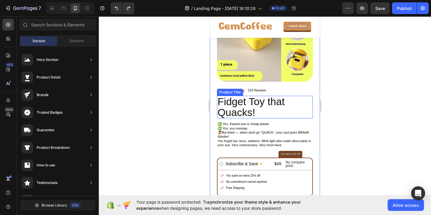
click at [238, 105] on h2 "Fidget Toy that Quacks!" at bounding box center [265, 107] width 96 height 23
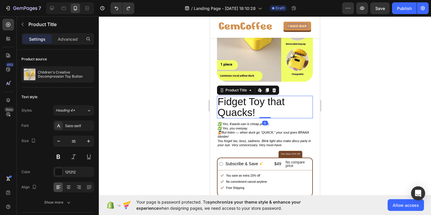
click at [229, 107] on h2 "Fidget Toy that Quacks!" at bounding box center [265, 107] width 96 height 23
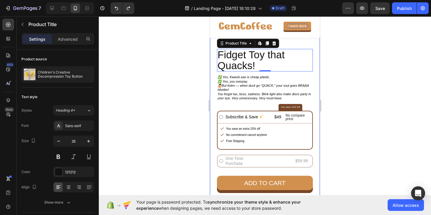
scroll to position [245, 0]
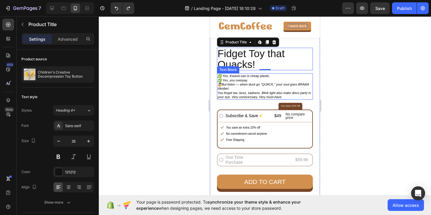
click at [237, 91] on icon "You forget tax, boss, sadness. Blink light also make disco party in your eye. V…" at bounding box center [263, 95] width 93 height 8
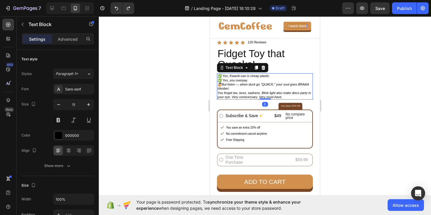
click at [231, 88] on p "/divider/" at bounding box center [264, 88] width 95 height 4
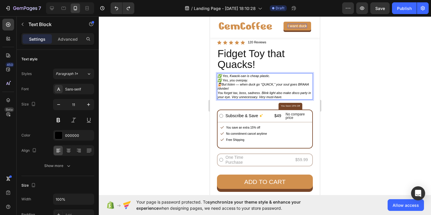
click at [298, 85] on icon "🙅🏻But listen — when duck go “QUACK,” your soul goes BRAAA" at bounding box center [262, 85] width 91 height 4
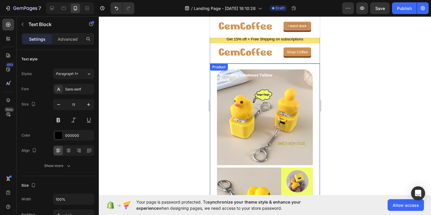
scroll to position [15, 0]
click at [296, 50] on div "Shop Coffee" at bounding box center [297, 52] width 21 height 5
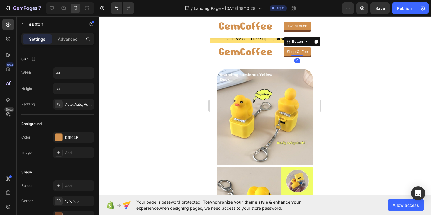
click at [296, 50] on div "Shop Coffee" at bounding box center [297, 52] width 21 height 5
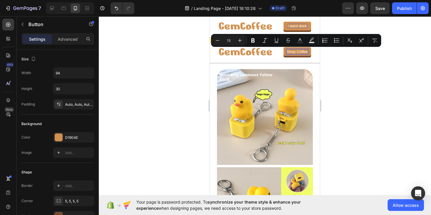
click at [296, 50] on p "Shop Coffee" at bounding box center [297, 52] width 21 height 5
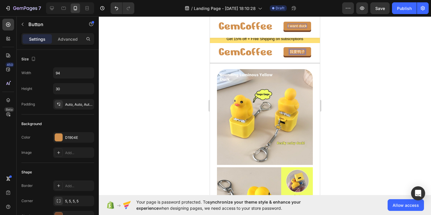
click at [188, 60] on div at bounding box center [265, 115] width 332 height 199
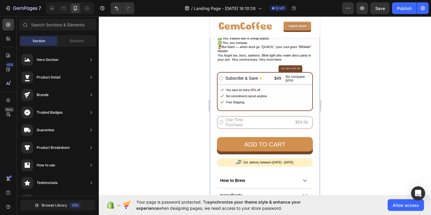
scroll to position [293, 0]
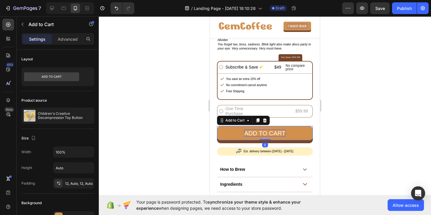
click at [254, 134] on div "Add to cart" at bounding box center [264, 133] width 41 height 7
click at [254, 134] on p "Add to cart" at bounding box center [264, 133] width 41 height 7
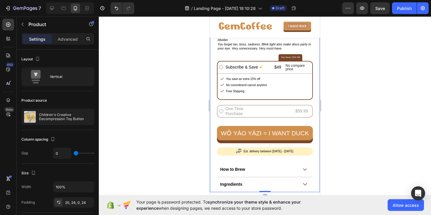
click at [178, 127] on div at bounding box center [265, 115] width 332 height 199
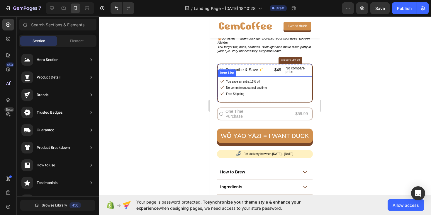
scroll to position [290, 0]
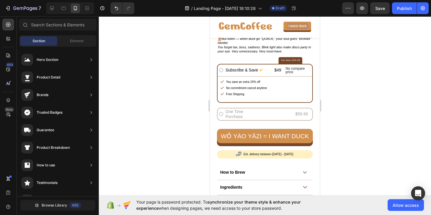
click at [188, 81] on div at bounding box center [265, 115] width 332 height 199
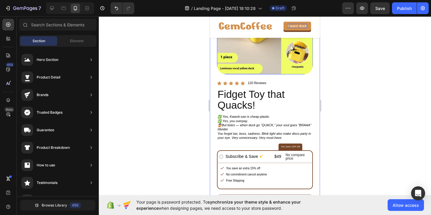
scroll to position [205, 0]
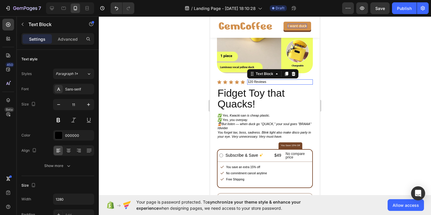
click at [266, 81] on p "120 Reviews" at bounding box center [280, 82] width 64 height 4
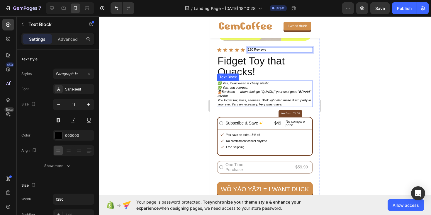
scroll to position [249, 0]
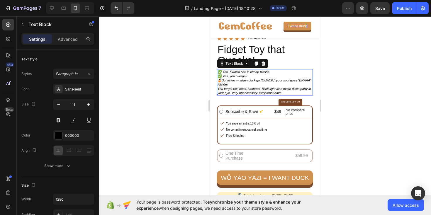
click at [244, 84] on p "/divider" at bounding box center [264, 84] width 95 height 4
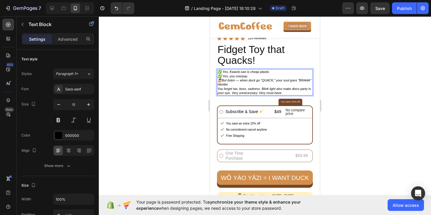
click at [228, 83] on p "/divider" at bounding box center [264, 84] width 95 height 4
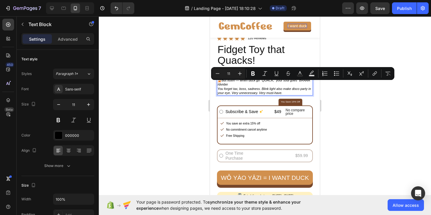
click at [228, 84] on p "/divider" at bounding box center [264, 84] width 95 height 4
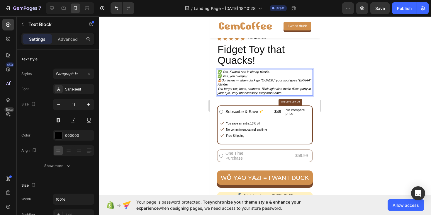
click at [232, 89] on icon "You forget tax, boss, sadness. Blink light also make disco party in your eye. V…" at bounding box center [263, 91] width 93 height 8
click at [261, 88] on icon "You forget tax, boss, sadness. Blink light also make disco party in your eye. V…" at bounding box center [263, 91] width 93 height 8
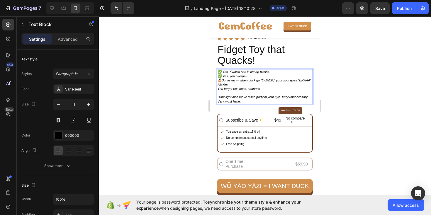
click at [247, 101] on p "Blink light also make disco party in your eye. Very unnecessary. Very must-have." at bounding box center [264, 99] width 95 height 8
click at [280, 87] on p "You forget tax, boss, sadness." at bounding box center [264, 89] width 95 height 4
click at [242, 100] on p "Blink light also make disco party in your eye. Very unnecessary. Very must-have." at bounding box center [264, 99] width 95 height 8
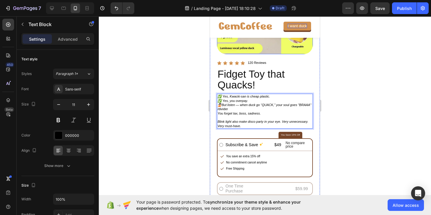
scroll to position [225, 0]
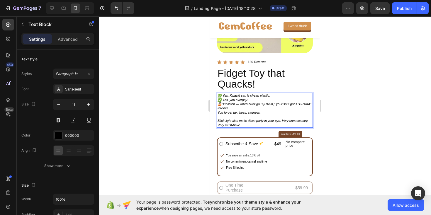
click at [236, 104] on icon "🙅🏻But listen — when duck go “QUACK,” your soul goes "BRAAA"" at bounding box center [264, 104] width 94 height 4
click at [261, 117] on p "Rich Text Editor. Editing area: main" at bounding box center [264, 117] width 95 height 4
click at [249, 123] on p "Blink light also make disco party in your eye. Very unnecessary. Very must-have." at bounding box center [264, 123] width 95 height 8
click at [243, 116] on p "Rich Text Editor. Editing area: main" at bounding box center [264, 117] width 95 height 4
click at [245, 124] on p "Blink light also make disco party in your eye. Very unnecessary. Very must-have." at bounding box center [264, 123] width 95 height 8
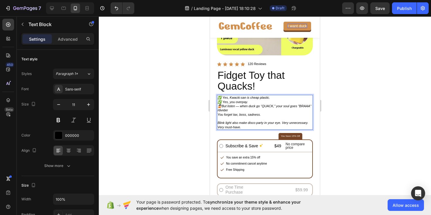
scroll to position [0, 0]
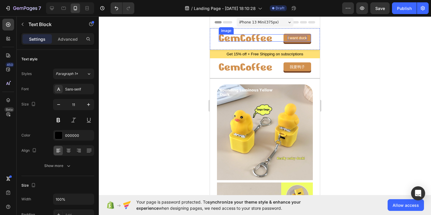
click at [257, 41] on img at bounding box center [245, 37] width 53 height 7
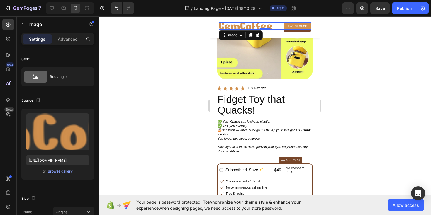
scroll to position [206, 0]
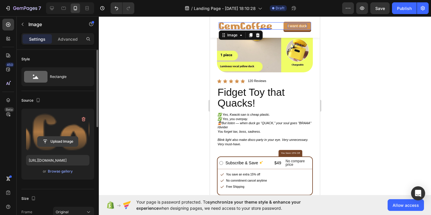
click at [52, 140] on input "file" at bounding box center [58, 142] width 40 height 10
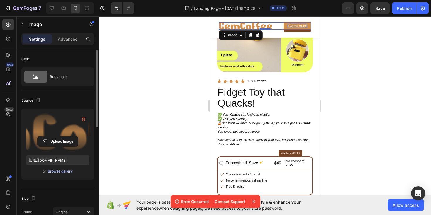
click at [59, 171] on div "Browse gallery" at bounding box center [60, 171] width 25 height 5
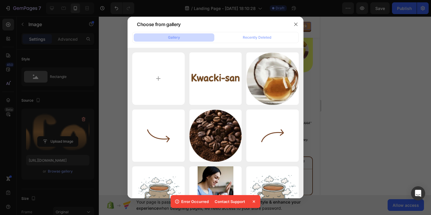
click at [56, 130] on div at bounding box center [215, 107] width 431 height 215
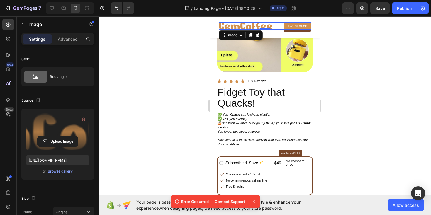
click at [56, 130] on label at bounding box center [57, 131] width 63 height 37
click at [56, 137] on input "file" at bounding box center [58, 142] width 40 height 10
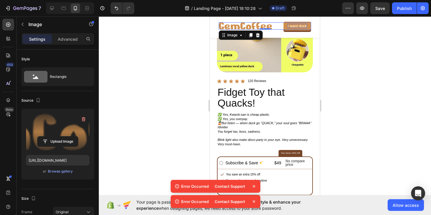
click at [234, 187] on div "Contact Support" at bounding box center [230, 186] width 38 height 8
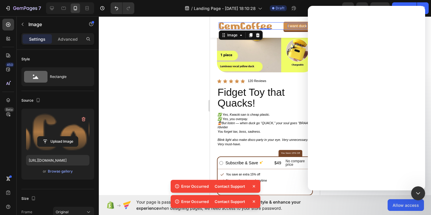
scroll to position [0, 0]
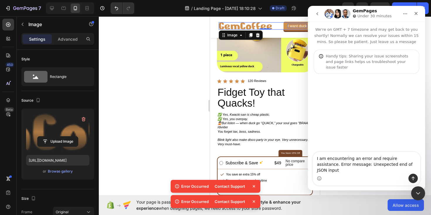
click at [191, 79] on div at bounding box center [265, 115] width 332 height 199
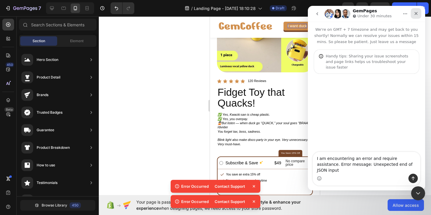
click at [415, 14] on icon "Close" at bounding box center [416, 13] width 5 height 5
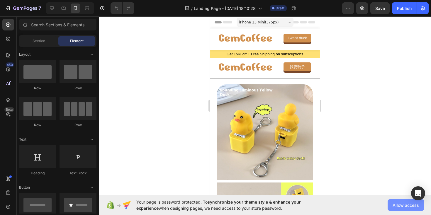
click at [398, 206] on span "Allow access" at bounding box center [405, 205] width 26 height 6
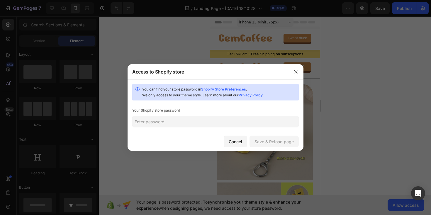
click at [188, 124] on input "text" at bounding box center [215, 122] width 166 height 12
click at [204, 126] on input "text" at bounding box center [215, 122] width 166 height 12
click at [223, 89] on link "Shopify Store Preferences" at bounding box center [223, 89] width 45 height 4
click at [188, 124] on input "text" at bounding box center [215, 122] width 166 height 12
paste input "rungao"
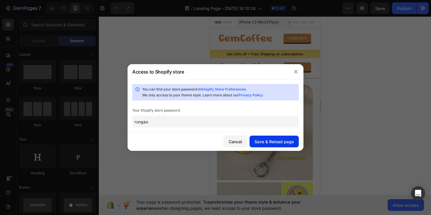
type input "rungao"
click at [273, 147] on button "Save & Reload page" at bounding box center [273, 142] width 49 height 12
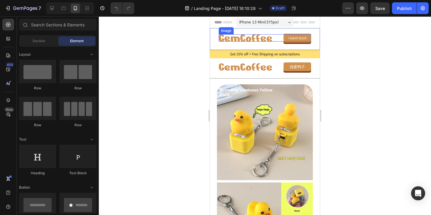
click at [231, 37] on img at bounding box center [245, 37] width 53 height 7
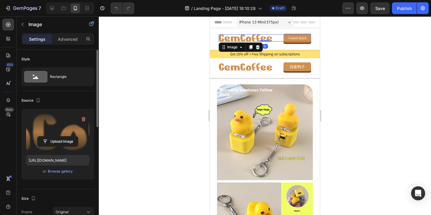
click at [49, 128] on label at bounding box center [57, 131] width 63 height 37
click at [49, 137] on input "file" at bounding box center [58, 142] width 40 height 10
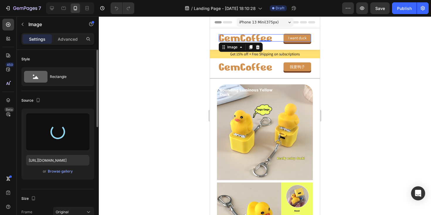
type input "https://cdn.shopify.com/s/files/1/0765/2189/8233/files/gempages_581651773324788…"
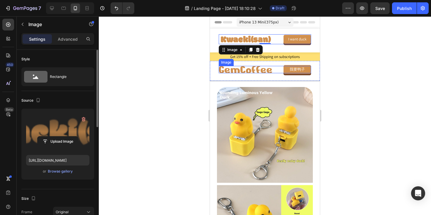
click at [246, 71] on img at bounding box center [245, 69] width 53 height 7
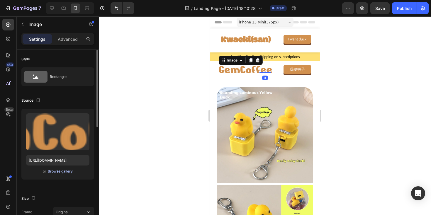
click at [59, 170] on div "Browse gallery" at bounding box center [60, 171] width 25 height 5
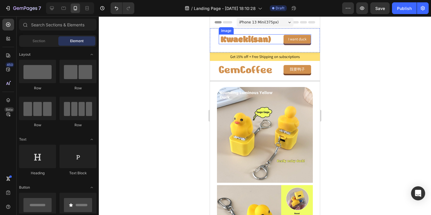
click at [236, 41] on img at bounding box center [245, 39] width 53 height 10
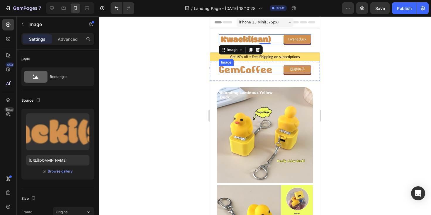
click at [232, 71] on img at bounding box center [245, 69] width 53 height 7
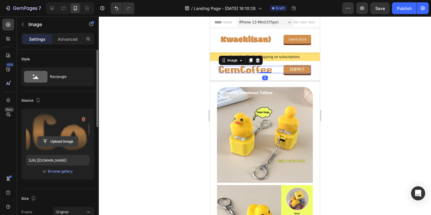
click at [57, 139] on input "file" at bounding box center [58, 142] width 40 height 10
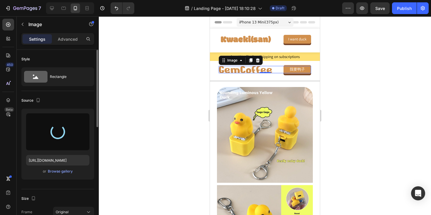
type input "https://cdn.shopify.com/s/files/1/0765/2189/8233/files/gempages_581651773324788…"
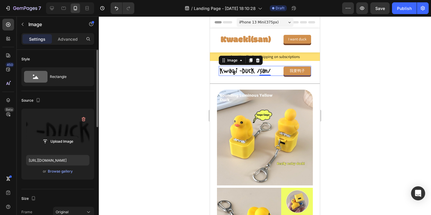
click at [192, 73] on div at bounding box center [265, 115] width 332 height 199
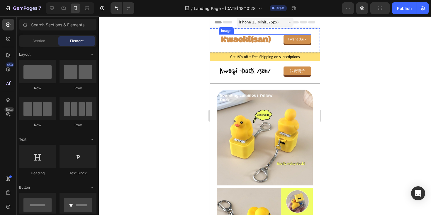
click at [245, 39] on img at bounding box center [245, 39] width 53 height 10
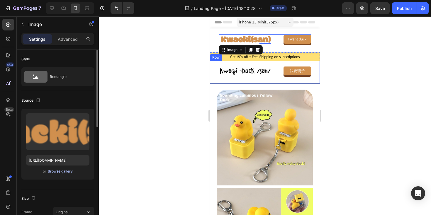
click at [66, 172] on div "Browse gallery" at bounding box center [60, 171] width 25 height 5
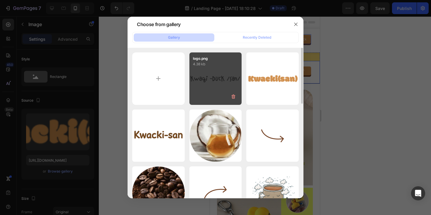
click at [201, 66] on p "4.38 kb" at bounding box center [215, 64] width 45 height 6
type input "https://cdn.shopify.com/s/files/1/0765/2189/8233/files/gempages_581651773324788…"
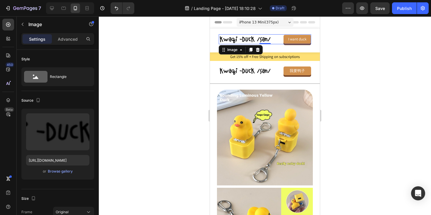
click at [188, 78] on div at bounding box center [265, 115] width 332 height 199
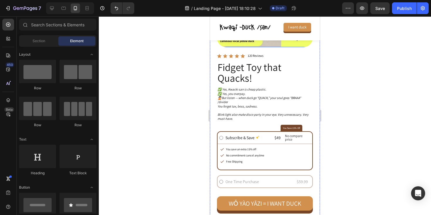
scroll to position [239, 0]
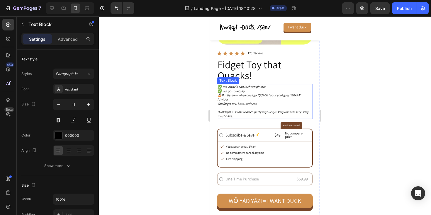
click at [241, 98] on p "/divider" at bounding box center [264, 99] width 95 height 4
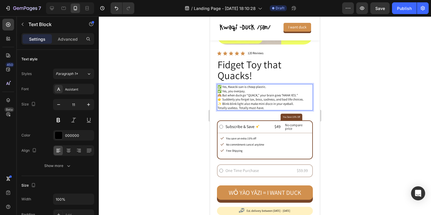
click at [193, 97] on div at bounding box center [265, 115] width 332 height 199
click at [261, 107] on p "✨ Blink-blink light also make mini disco in your eyeball. Totally useless. Tota…" at bounding box center [264, 106] width 95 height 8
click at [264, 107] on p "✨ Blink-blink light also make mini disco in your eyeball. Totally useless. Tota…" at bounding box center [264, 106] width 95 height 8
click at [293, 95] on icon "“HAHA YES.”" at bounding box center [289, 95] width 16 height 4
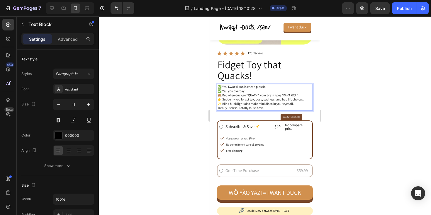
click at [196, 100] on div at bounding box center [265, 115] width 332 height 199
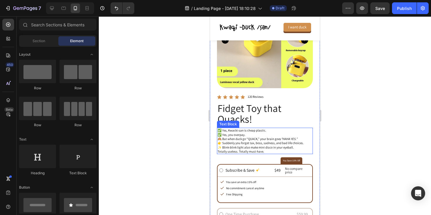
scroll to position [188, 0]
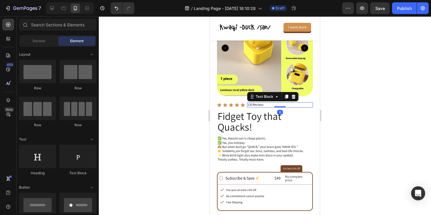
click at [261, 104] on p "120 Reviews" at bounding box center [280, 105] width 64 height 4
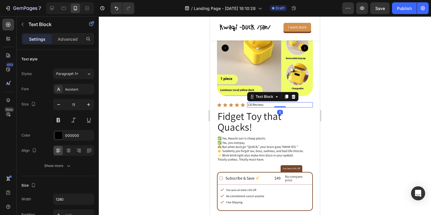
click at [263, 105] on p "120 Reviews" at bounding box center [280, 105] width 64 height 4
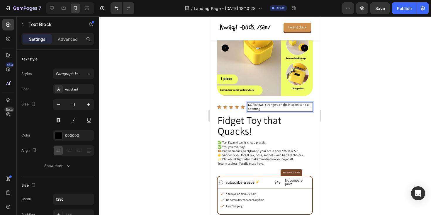
click at [266, 103] on p "120 Reviews. strangers on the internet can’t all be wrong" at bounding box center [280, 107] width 64 height 8
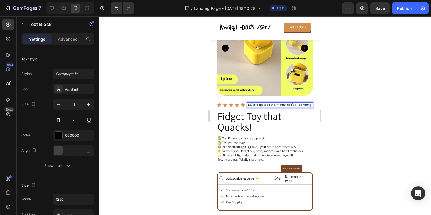
click at [168, 104] on div at bounding box center [265, 115] width 332 height 199
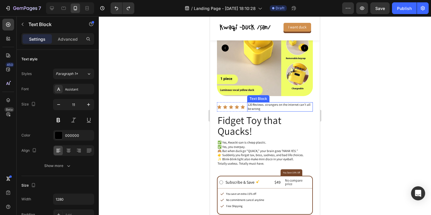
click at [265, 105] on p "120 Reviews. strangers on the internet can’t all be wrong" at bounding box center [280, 107] width 64 height 8
click at [202, 109] on div at bounding box center [265, 115] width 332 height 199
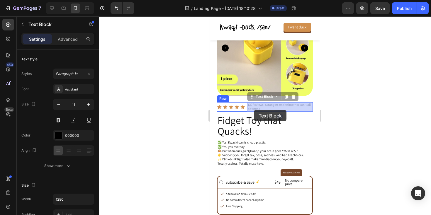
drag, startPoint x: 254, startPoint y: 107, endPoint x: 254, endPoint y: 110, distance: 2.9
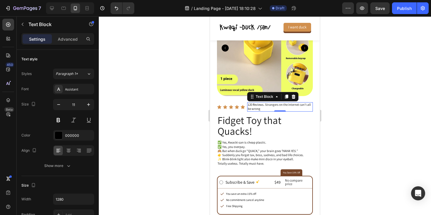
click at [263, 109] on p "120 Reviews. Strangers on the internet can’t all be wrong" at bounding box center [280, 107] width 64 height 8
click at [307, 106] on p "120 Reviews. Strangers on the internet can’t all be wrong" at bounding box center [280, 107] width 64 height 8
click at [277, 105] on p "120 Reviews. Strangers on the internet can’t be wrong" at bounding box center [280, 107] width 64 height 8
click at [273, 109] on p "120 Reviews. Stranger on the internet can’t be wrong" at bounding box center [280, 107] width 64 height 8
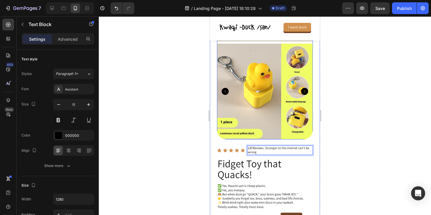
scroll to position [137, 0]
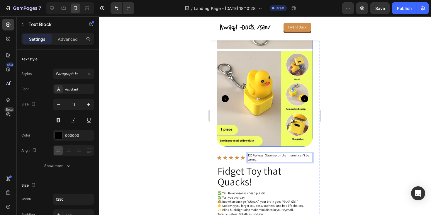
click at [304, 98] on icon "Carousel Next Arrow" at bounding box center [304, 98] width 7 height 7
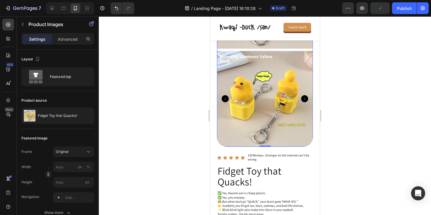
click at [226, 98] on icon "Carousel Back Arrow" at bounding box center [225, 98] width 7 height 7
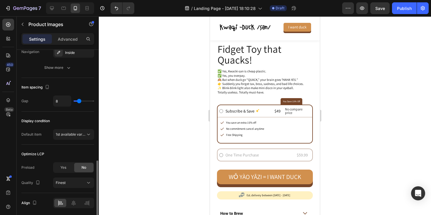
scroll to position [292, 0]
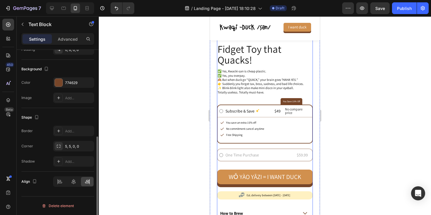
click at [297, 101] on p "You Save 15% Off" at bounding box center [291, 101] width 17 height 3
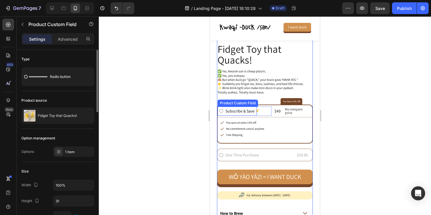
click at [239, 114] on div "Subscribe & Save Product Custom Field" at bounding box center [236, 111] width 39 height 9
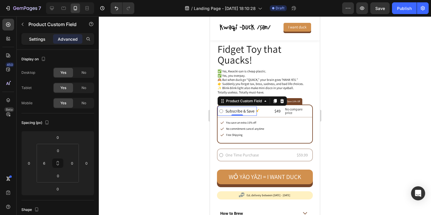
click at [32, 39] on p "Settings" at bounding box center [37, 39] width 16 height 6
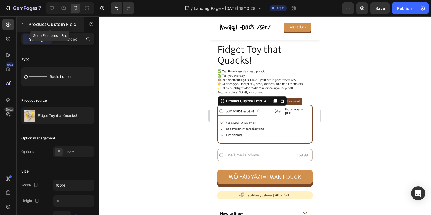
click at [22, 24] on icon "button" at bounding box center [22, 24] width 5 height 5
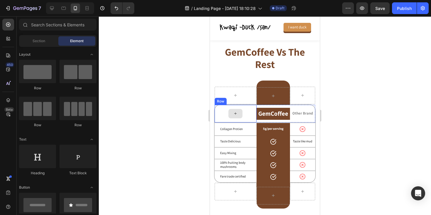
scroll to position [1259, 0]
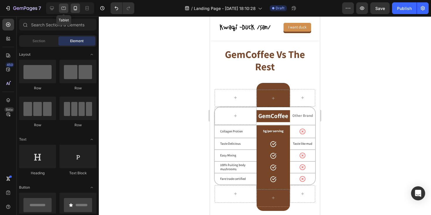
click at [62, 11] on icon at bounding box center [64, 8] width 6 height 6
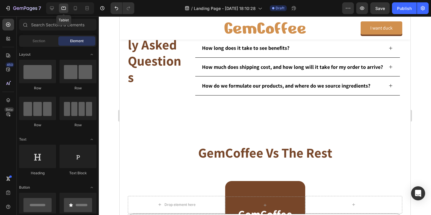
scroll to position [1237, 0]
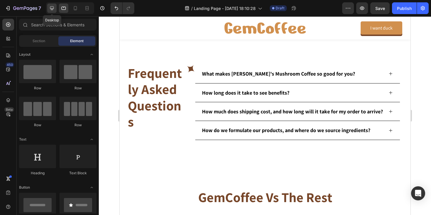
click at [51, 8] on icon at bounding box center [52, 8] width 4 height 4
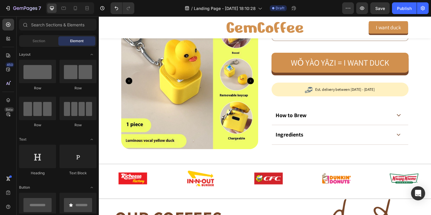
scroll to position [247, 0]
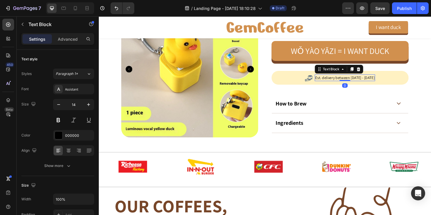
click at [347, 83] on p "Est. delivery between [DATE] - [DATE]" at bounding box center [359, 82] width 63 height 6
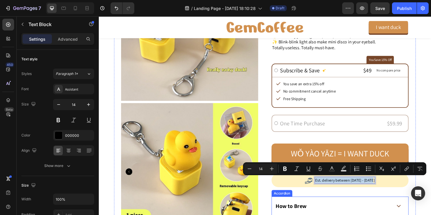
scroll to position [174, 0]
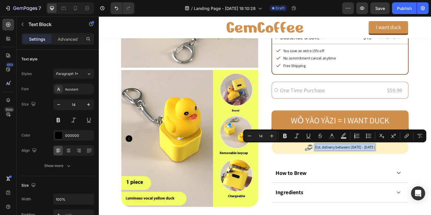
click at [354, 155] on p "Est. delivery between [DATE] - [DATE]" at bounding box center [359, 155] width 63 height 6
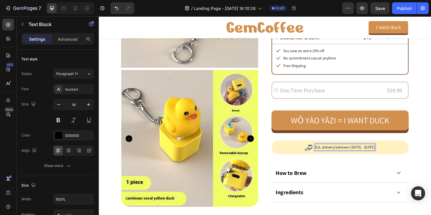
click at [354, 155] on p "Est. delivery between [DATE] - [DATE]" at bounding box center [359, 155] width 63 height 6
click at [325, 155] on p "Probably. Maybe. Who knows. Life is chaos" at bounding box center [359, 155] width 73 height 6
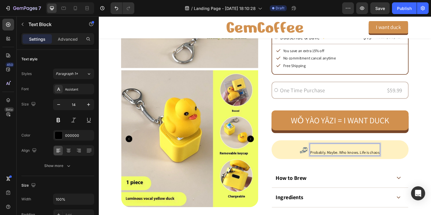
scroll to position [173, 0]
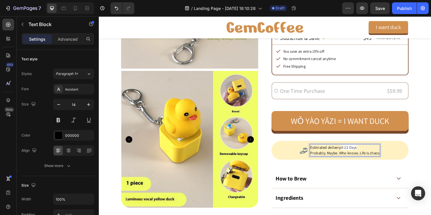
click at [381, 157] on p "Estimated delivery: 8-23 Days" at bounding box center [359, 155] width 73 height 6
click at [342, 156] on p "Estimated delivery: 8-23 Days" at bounding box center [359, 155] width 73 height 6
click at [340, 160] on p "Probably. Maybe. Who knows. Life is chaos" at bounding box center [359, 161] width 73 height 6
click at [379, 161] on p "Probably. Maybe. Who knows. Life is chaos" at bounding box center [359, 161] width 73 height 6
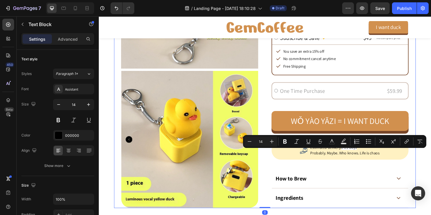
click at [366, 169] on div "Icon Icon Icon Icon Icon Icon List 120 Reviews. Stranger on the internet can’t …" at bounding box center [354, 72] width 145 height 293
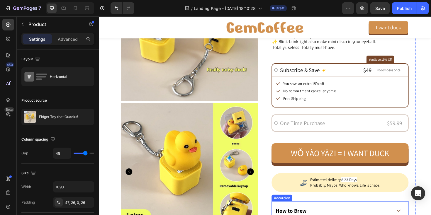
scroll to position [120, 0]
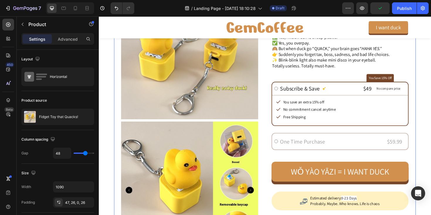
click at [278, 145] on div "Product Images Product Images Icon Icon Icon Icon Icon Icon List 120 Reviews. S…" at bounding box center [274, 119] width 319 height 307
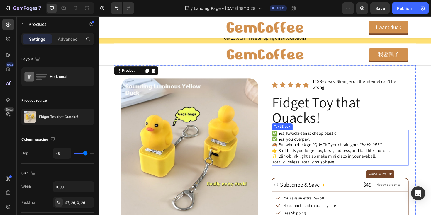
scroll to position [0, 0]
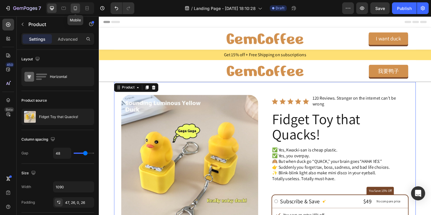
click at [76, 9] on icon at bounding box center [75, 8] width 3 height 4
type input "0"
type input "100%"
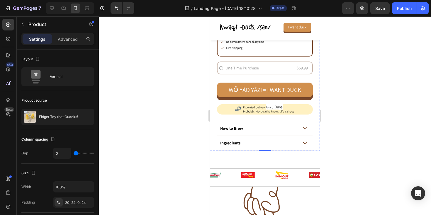
scroll to position [348, 0]
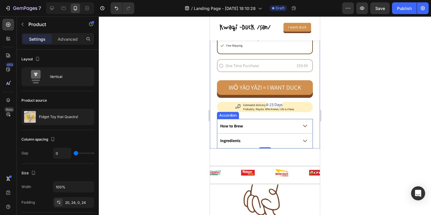
click at [259, 123] on div "How to Brew" at bounding box center [258, 126] width 79 height 7
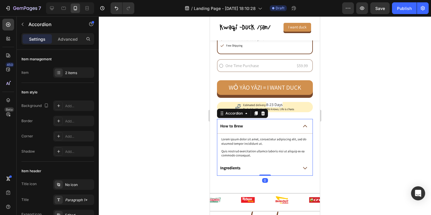
click at [259, 123] on div "How to Brew" at bounding box center [258, 126] width 79 height 7
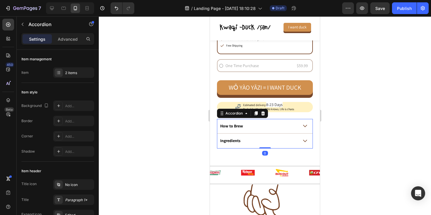
click at [259, 123] on div "How to Brew" at bounding box center [258, 126] width 79 height 7
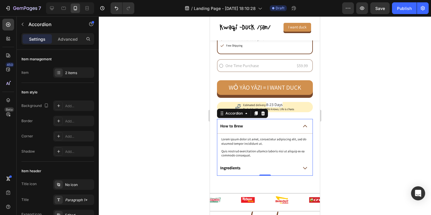
click at [245, 171] on div "Ingredients" at bounding box center [258, 168] width 79 height 7
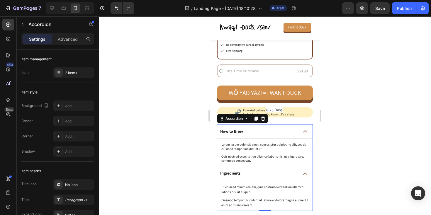
scroll to position [342, 0]
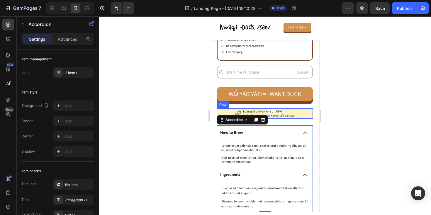
click at [228, 108] on div "Image Estimated delivery: 8-23 Days Probably. Maybe. Who knows. Life is chaos T…" at bounding box center [265, 113] width 96 height 10
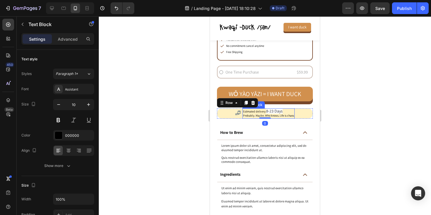
click at [246, 115] on p "Probably. Maybe. Who knows. Life is chaos" at bounding box center [268, 116] width 51 height 4
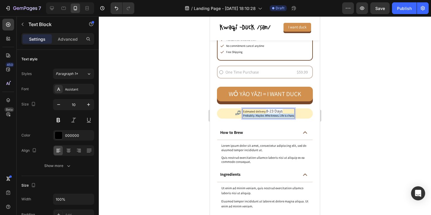
click at [246, 115] on p "Probably. Maybe. Who knows. Life is chaos" at bounding box center [268, 116] width 51 height 4
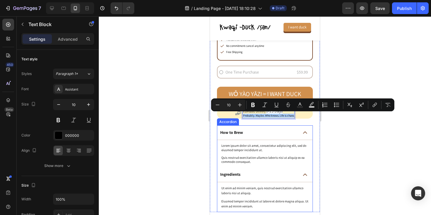
click at [243, 135] on div "How to Brew" at bounding box center [231, 132] width 25 height 7
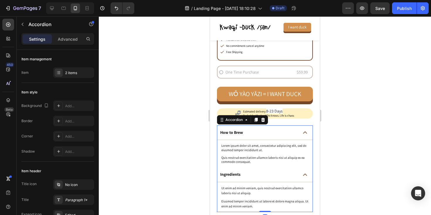
click at [305, 131] on span at bounding box center [305, 132] width 4 height 4
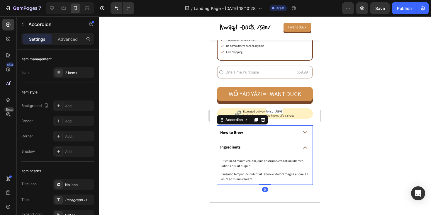
click at [305, 149] on span at bounding box center [305, 147] width 4 height 4
